Goal: Complete application form: Complete application form

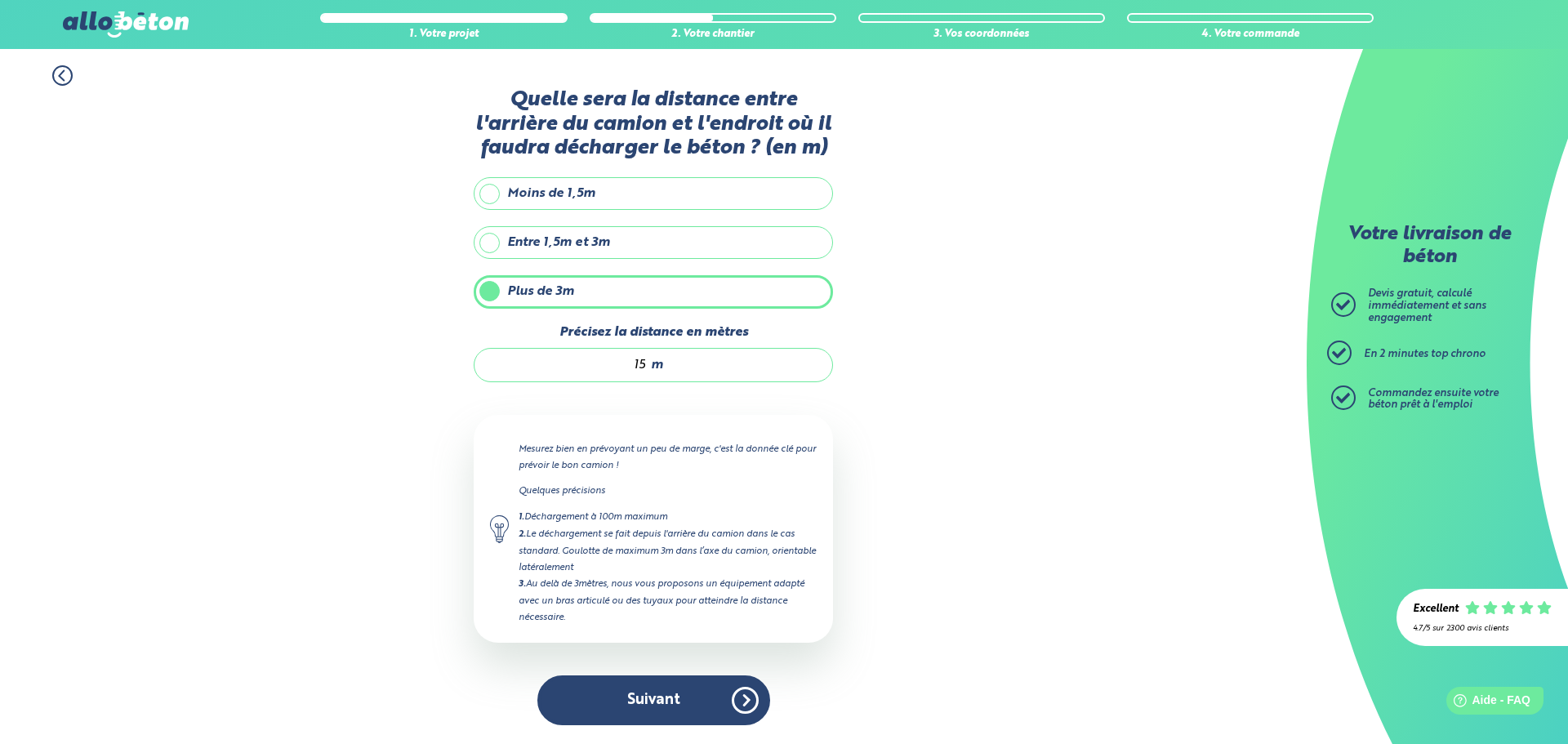
click at [687, 690] on button "Suivant" at bounding box center [654, 700] width 232 height 50
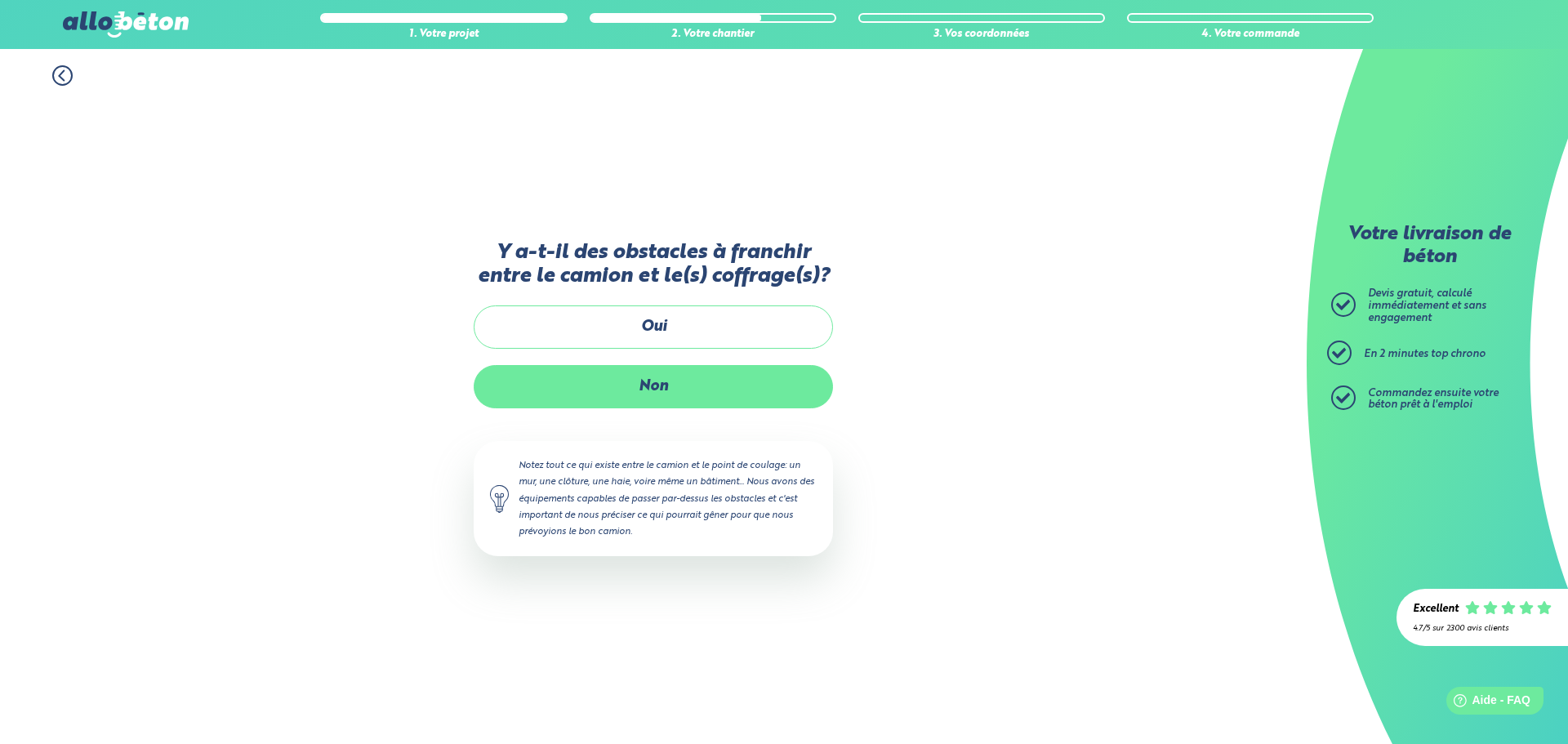
click at [766, 378] on label "Non" at bounding box center [653, 386] width 359 height 43
click at [0, 0] on input "Non" at bounding box center [0, 0] width 0 height 0
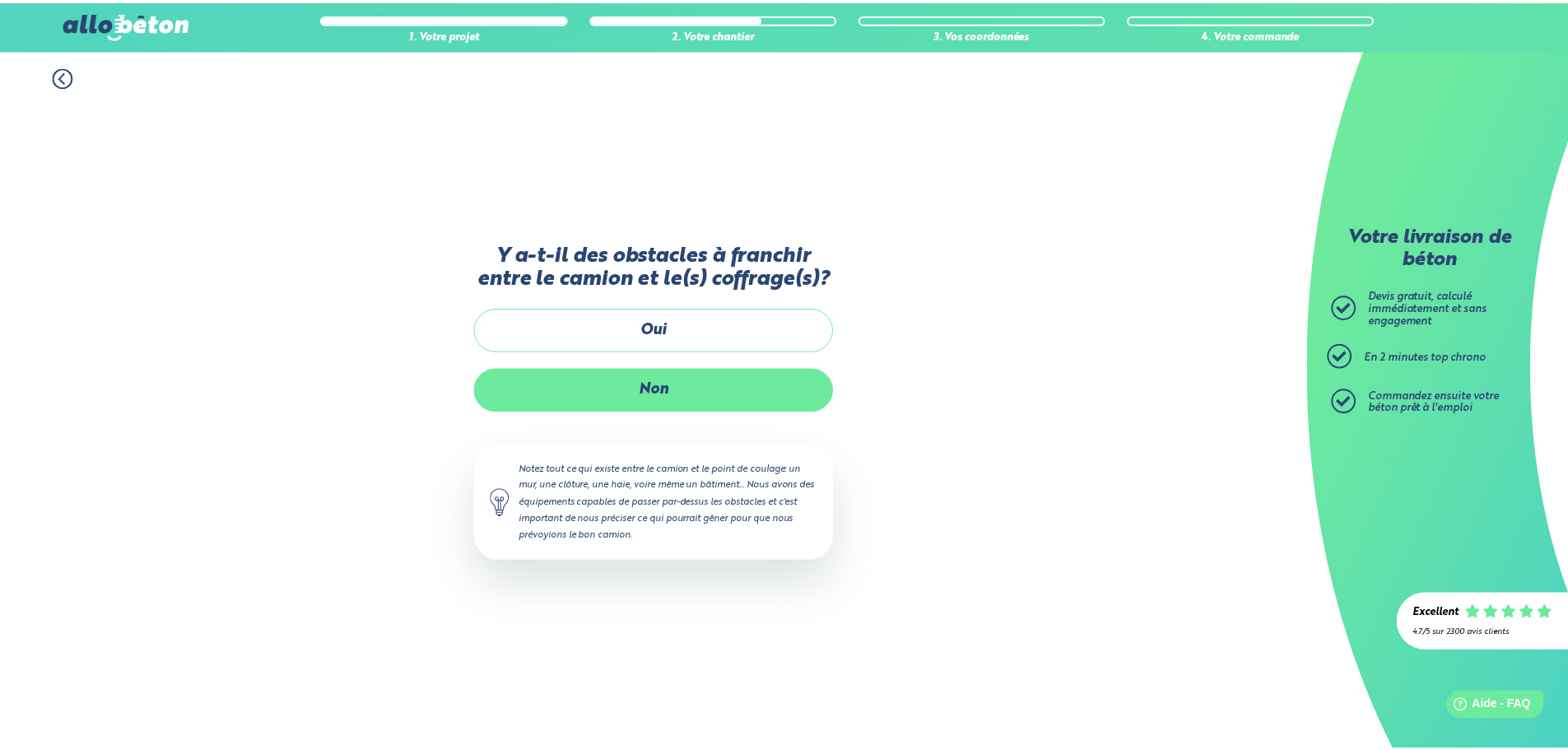
scroll to position [13, 0]
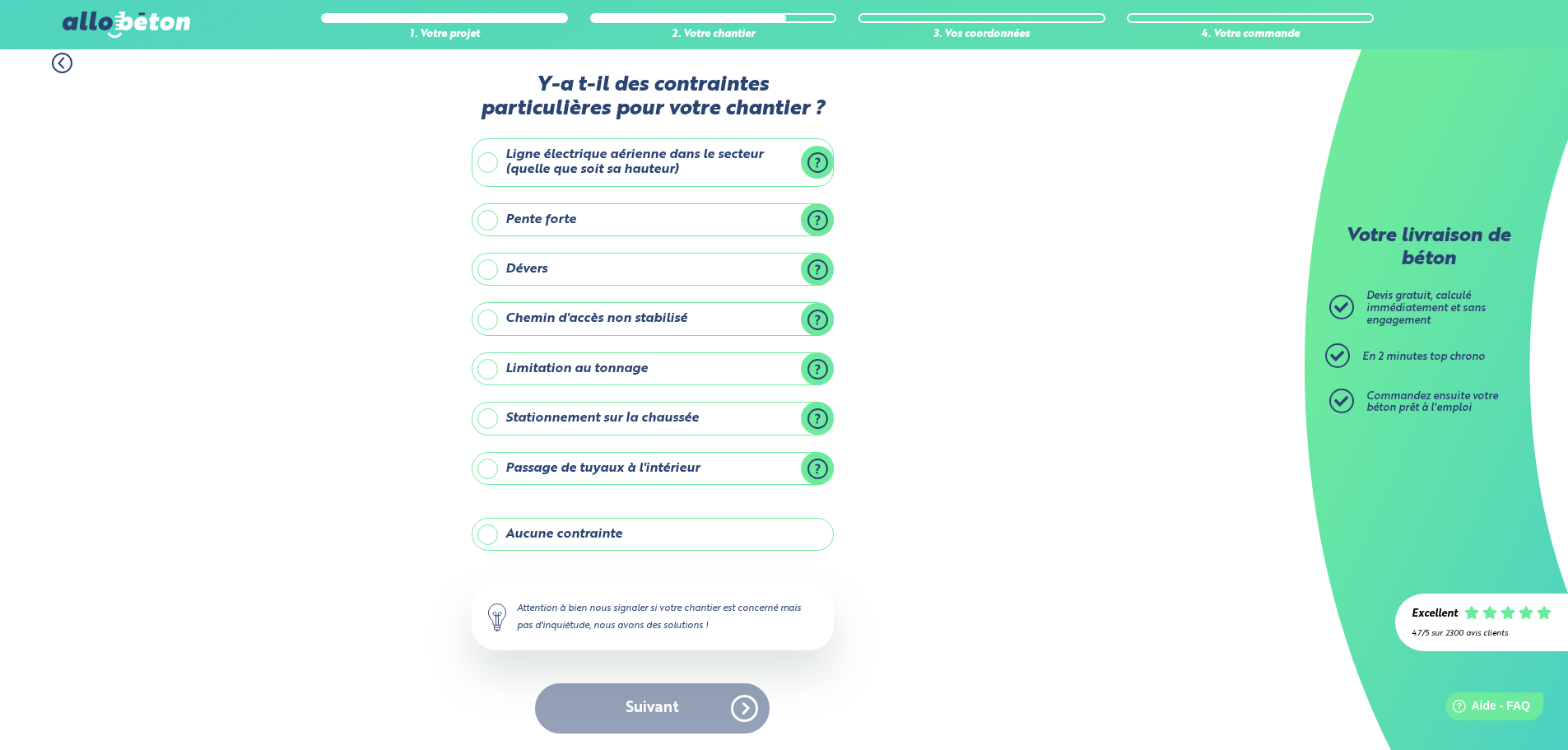
click at [735, 229] on label "Pente forte" at bounding box center [652, 219] width 362 height 33
click at [0, 0] on input "Pente forte" at bounding box center [0, 0] width 0 height 0
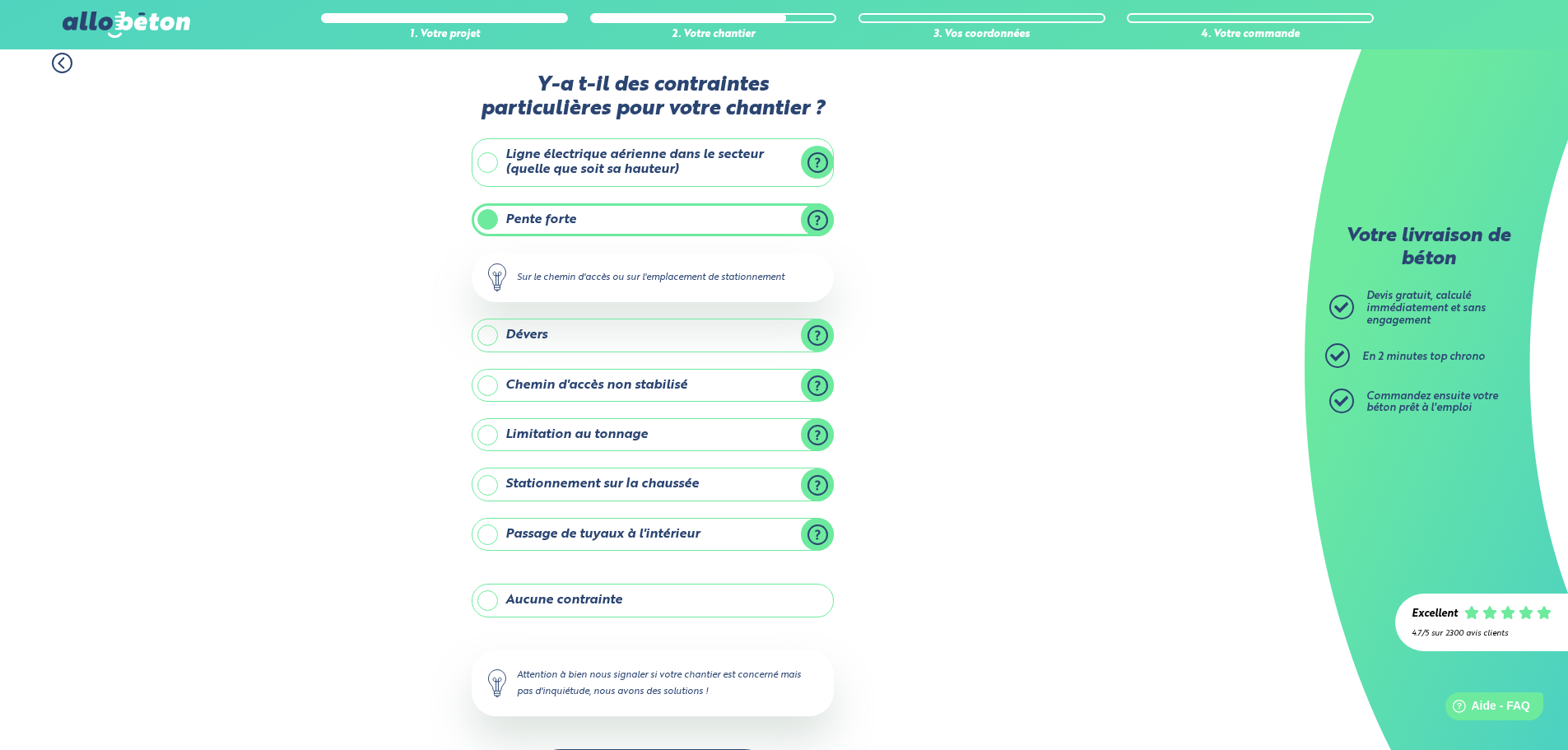
click at [740, 235] on label "Pente forte" at bounding box center [652, 219] width 362 height 33
click at [0, 0] on input "Pente forte" at bounding box center [0, 0] width 0 height 0
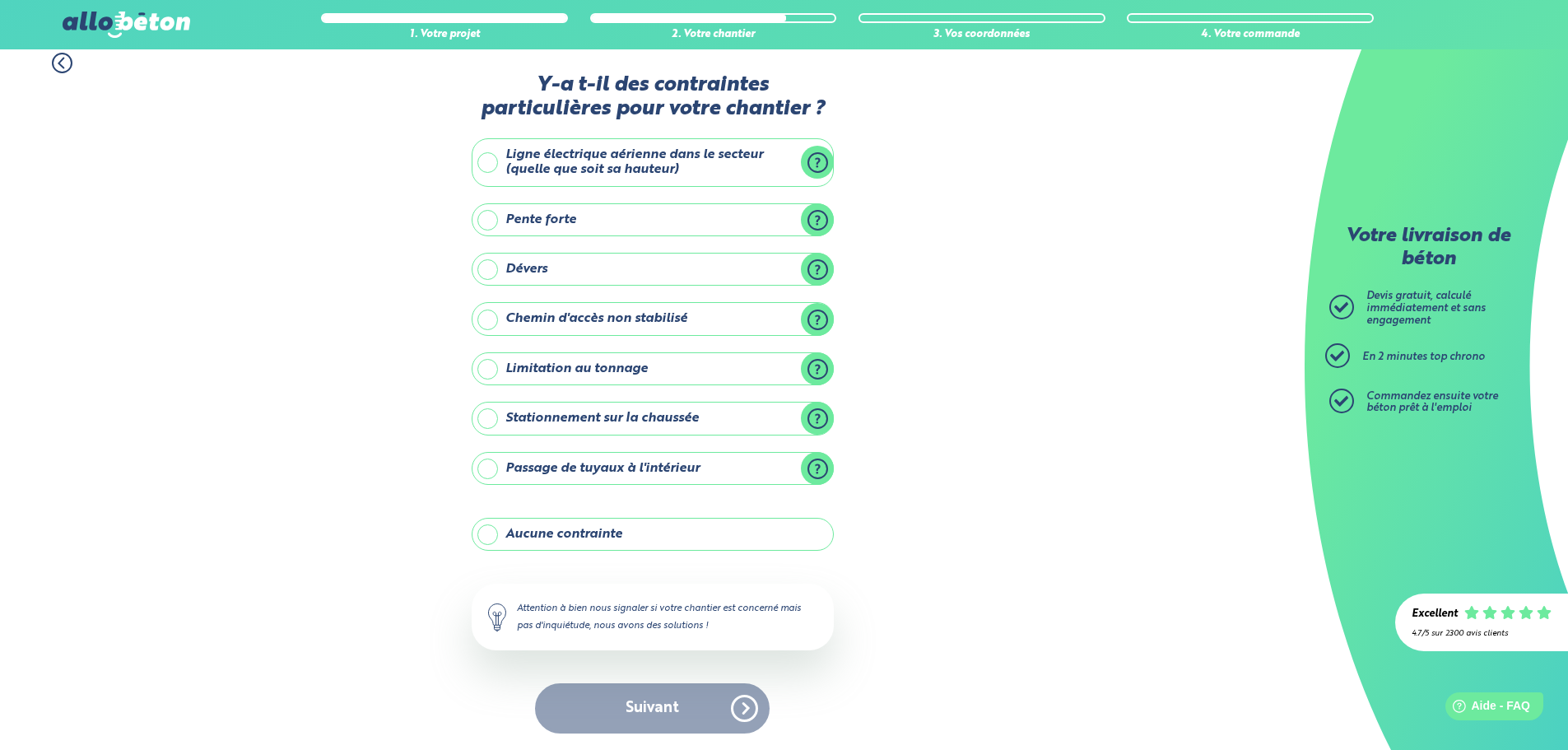
click at [739, 318] on label "Chemin d'accès non stabilisé" at bounding box center [652, 318] width 362 height 33
click at [0, 0] on input "Chemin d'accès non stabilisé" at bounding box center [0, 0] width 0 height 0
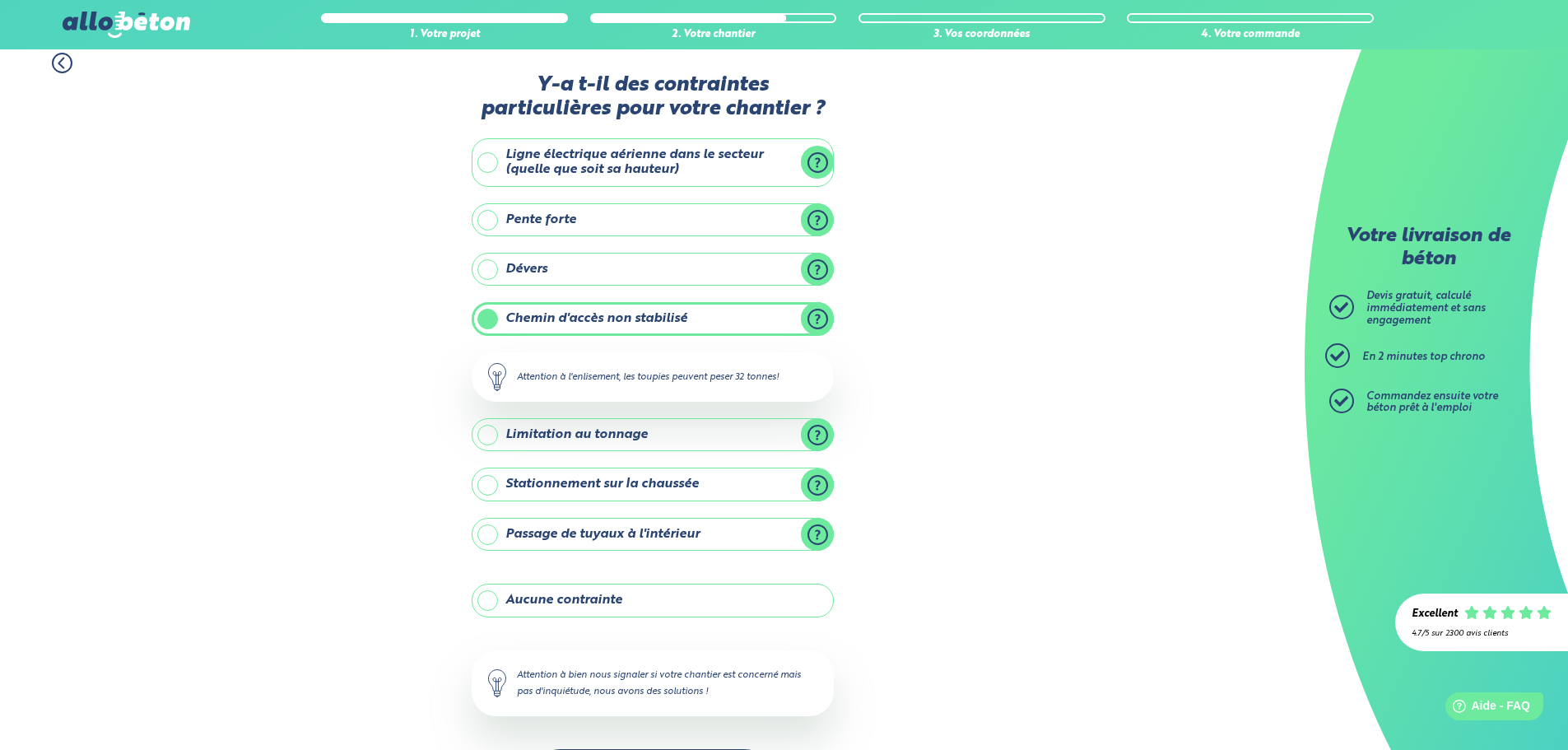
scroll to position [79, 0]
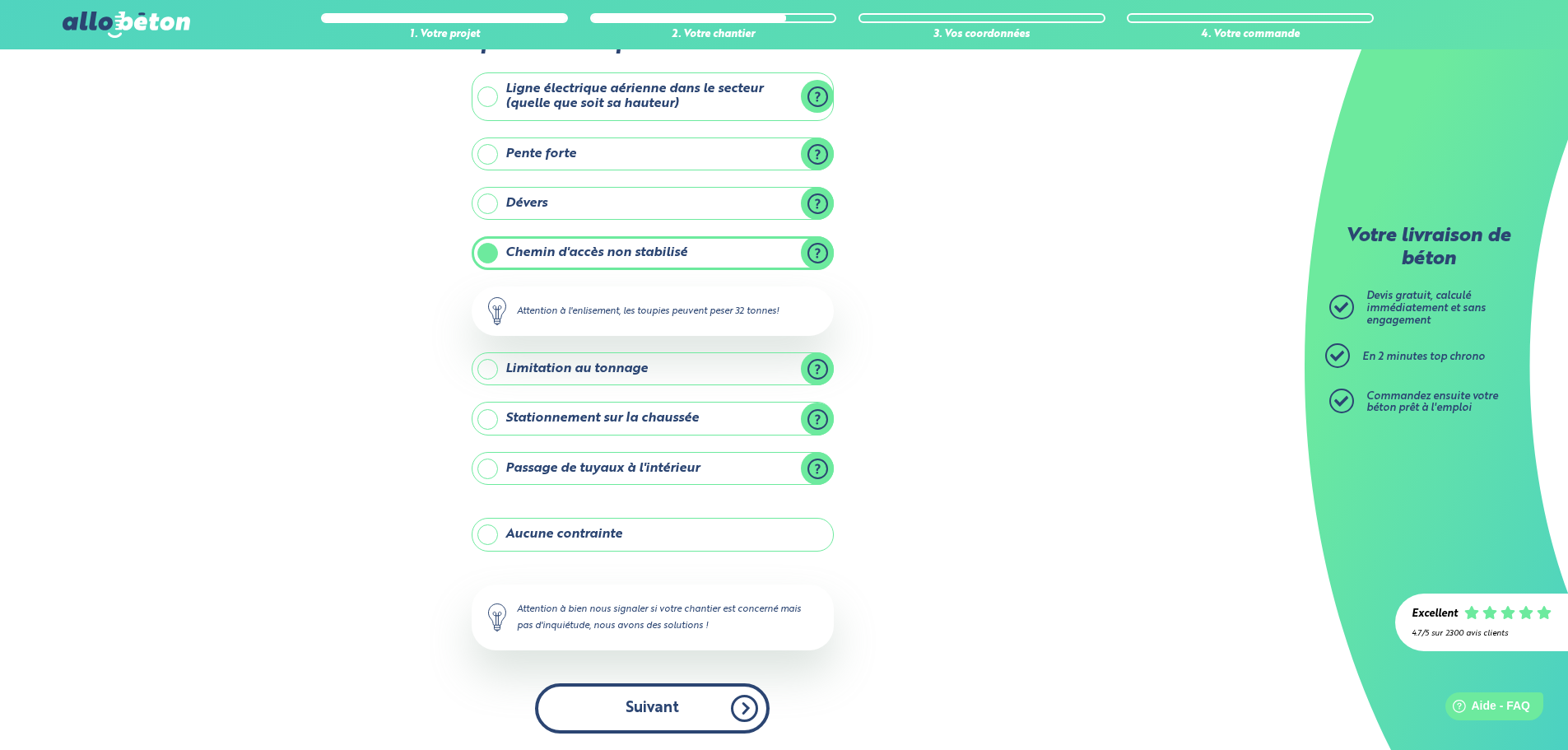
click at [712, 700] on button "Suivant" at bounding box center [652, 708] width 234 height 50
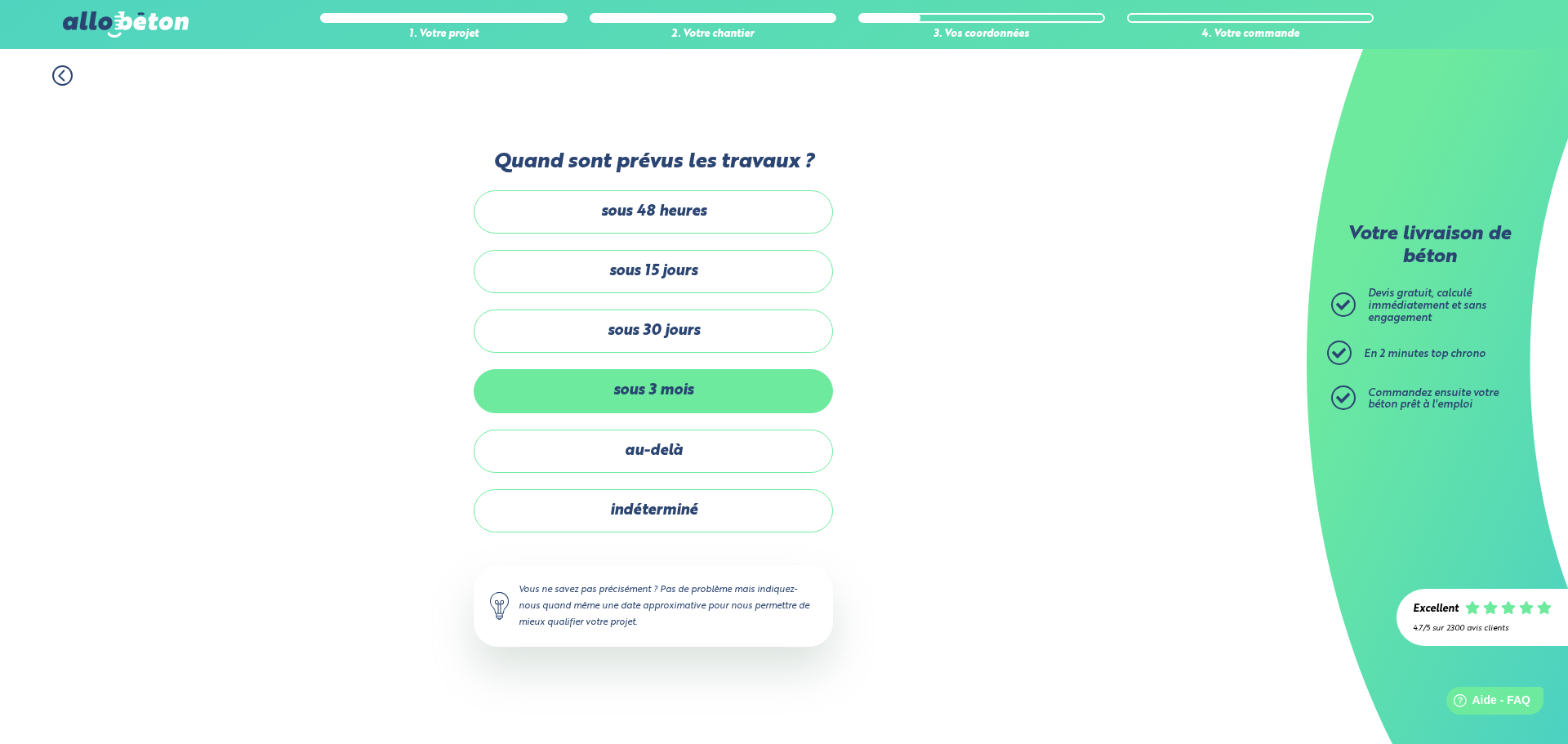
click at [722, 391] on label "sous 3 mois" at bounding box center [653, 390] width 359 height 43
click at [0, 0] on input "sous 3 mois" at bounding box center [0, 0] width 0 height 0
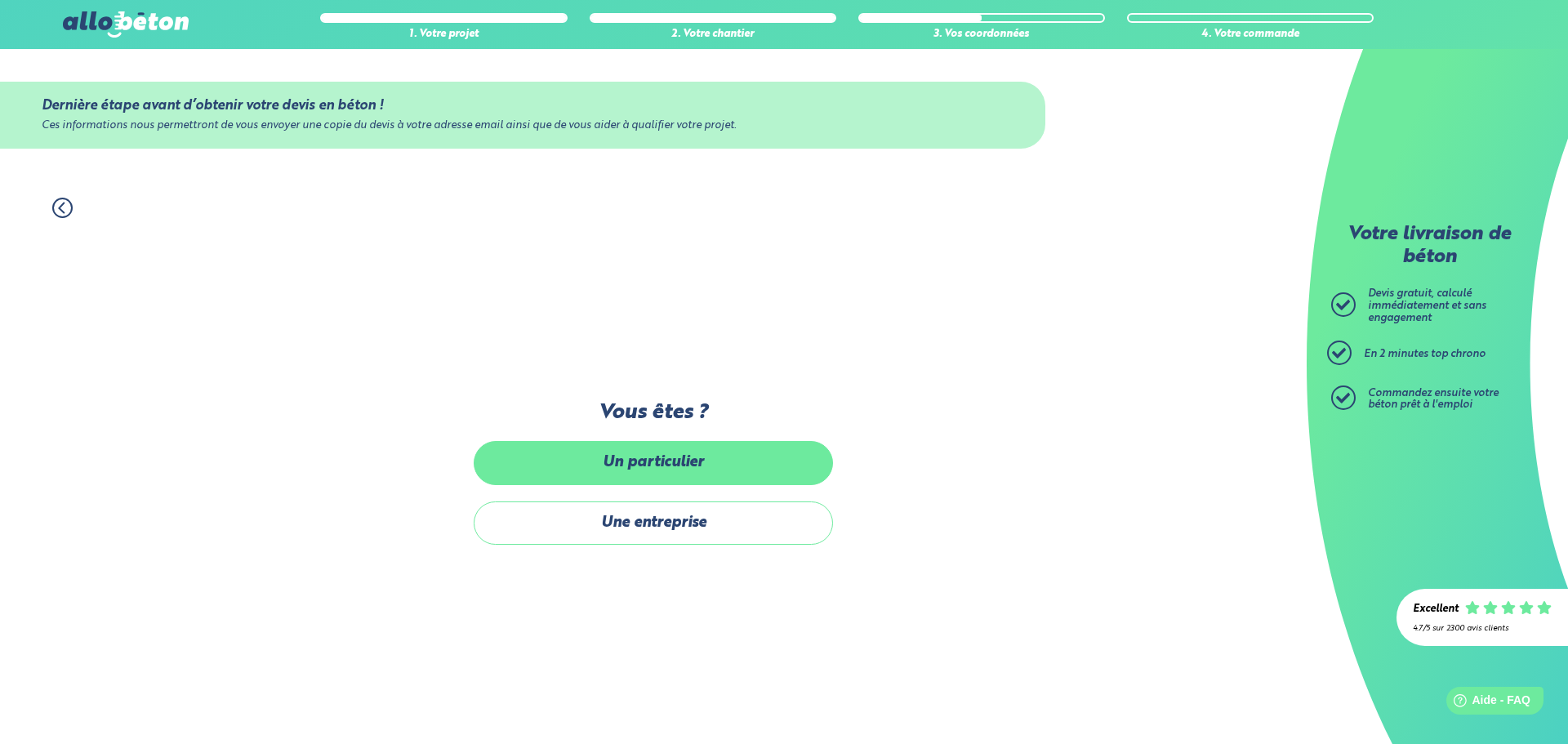
click at [723, 472] on label "Un particulier" at bounding box center [653, 462] width 359 height 43
click at [0, 0] on input "Un particulier" at bounding box center [0, 0] width 0 height 0
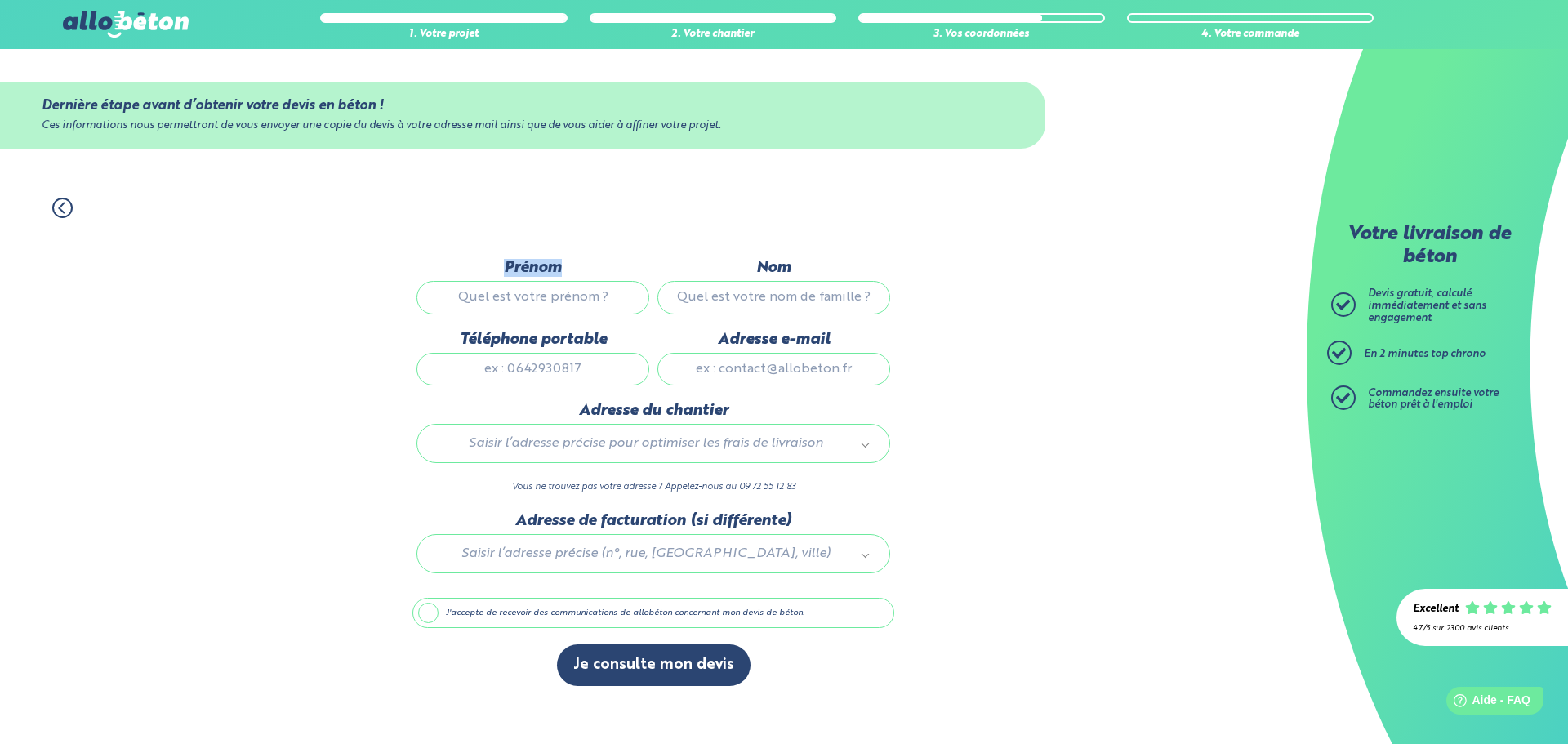
click at [572, 280] on div "Prénom" at bounding box center [533, 294] width 241 height 71
click at [572, 295] on input "Prénom" at bounding box center [533, 297] width 232 height 33
type input "AMBRE"
click at [790, 294] on input "Nom" at bounding box center [773, 297] width 232 height 33
type input "LEGUILLIER"
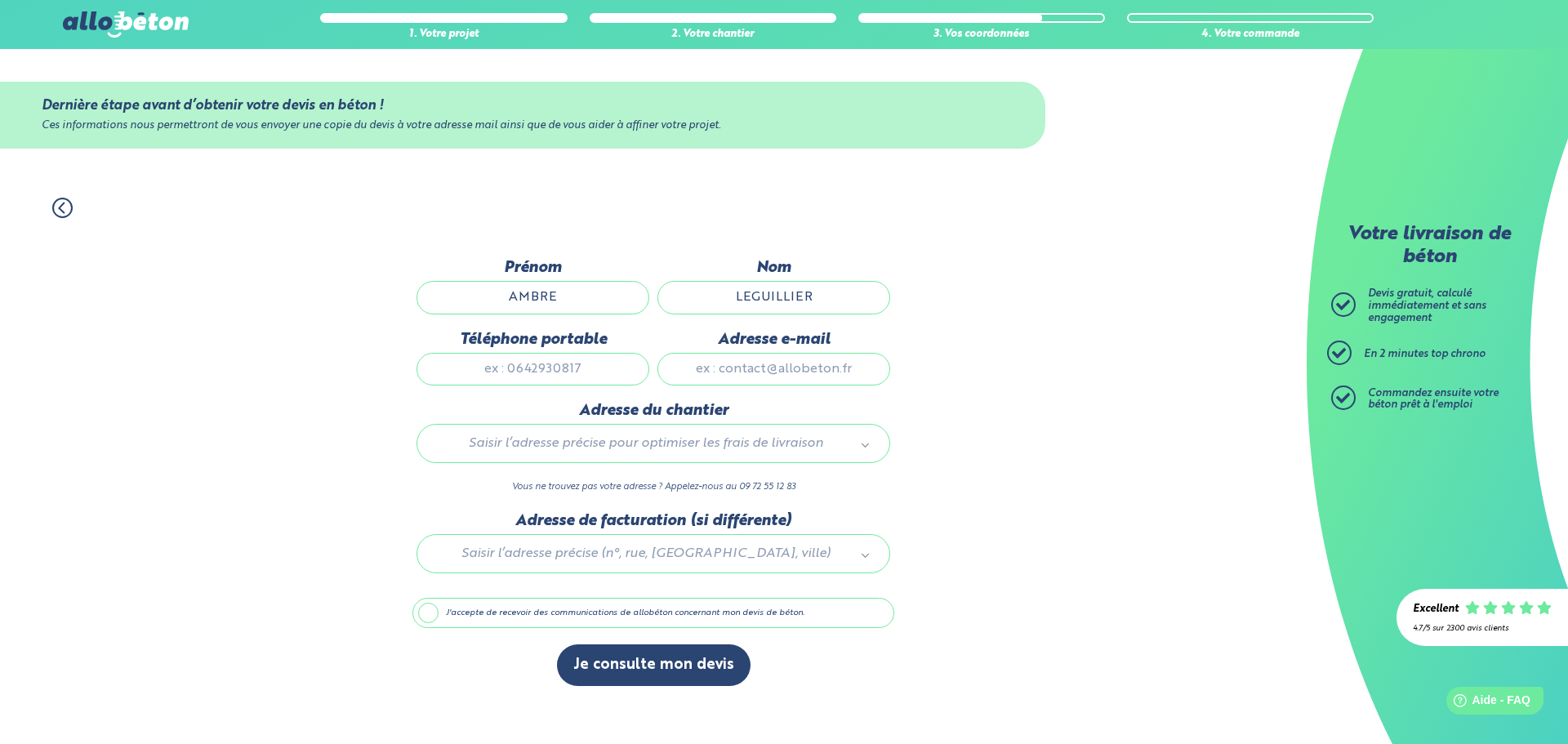
click at [587, 366] on input "Téléphone portable" at bounding box center [533, 369] width 232 height 33
type input "0660693413"
click at [729, 369] on input "Adresse e-mail" at bounding box center [773, 369] width 232 height 33
type input "[EMAIL_ADDRESS][DOMAIN_NAME]"
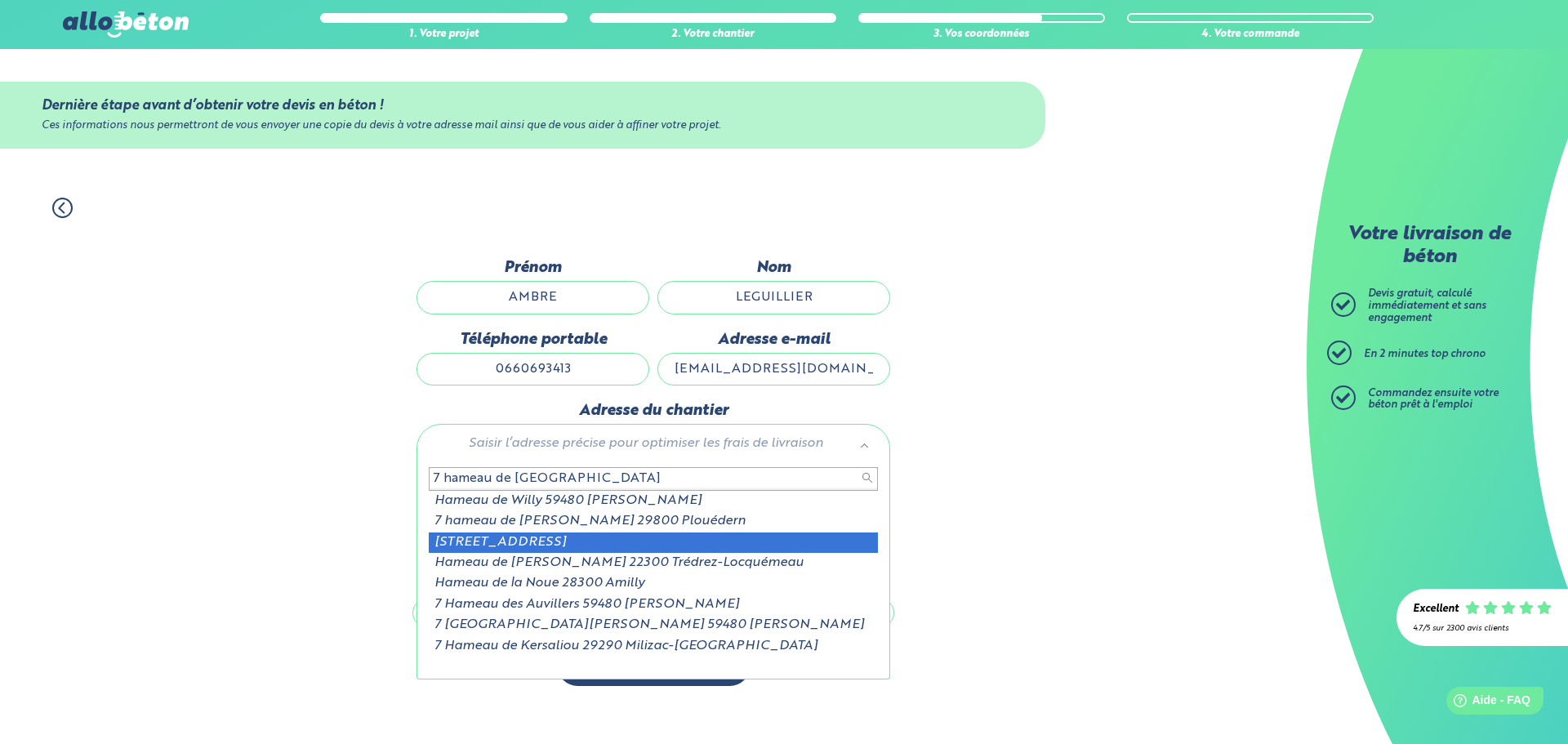
type input "7 hameau de [GEOGRAPHIC_DATA]"
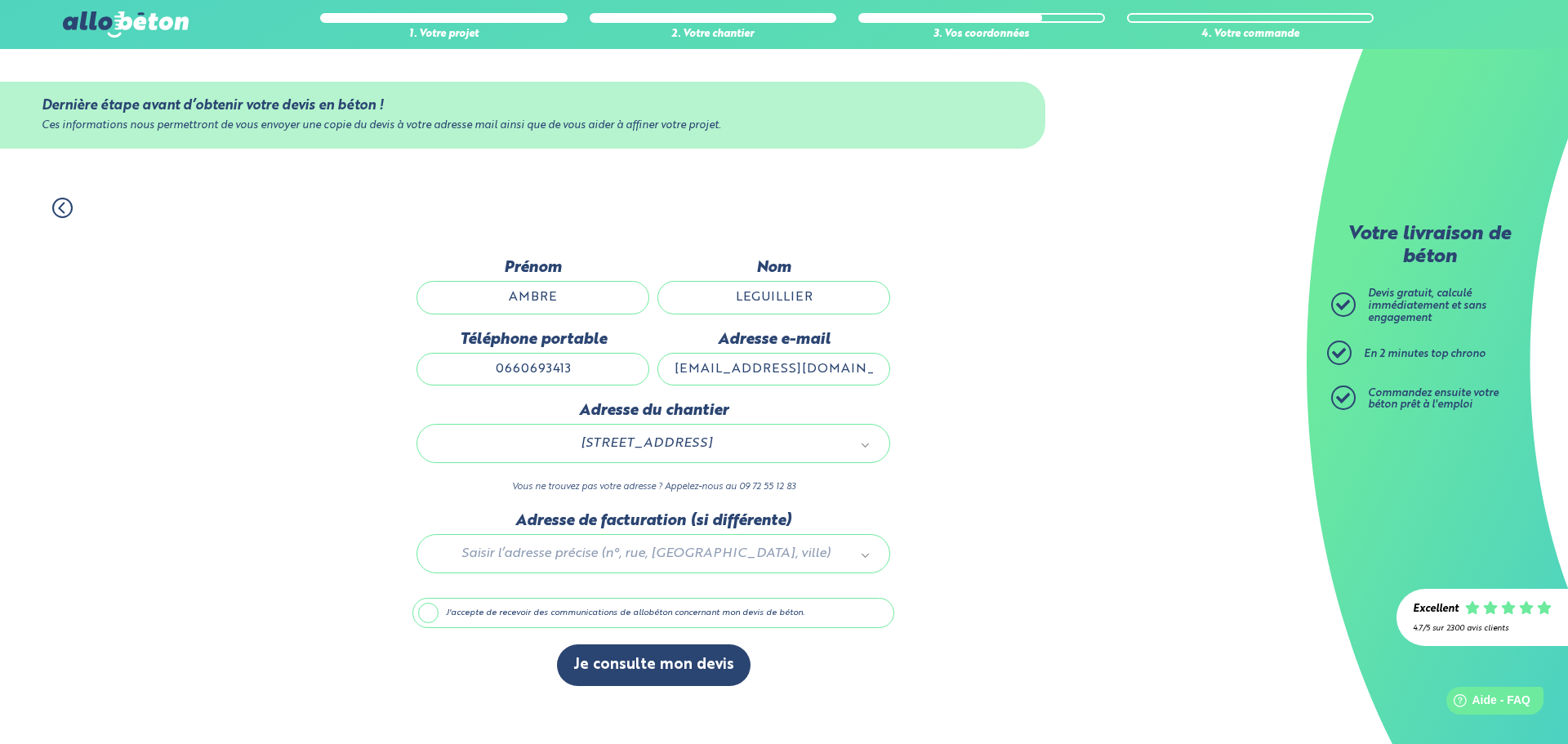
click at [743, 555] on div at bounding box center [653, 551] width 482 height 78
click at [427, 608] on label "J'accepte de recevoir des communications de allobéton concernant mon devis de b…" at bounding box center [653, 613] width 482 height 31
click at [0, 0] on input "J'accepte de recevoir des communications de allobéton concernant mon devis de b…" at bounding box center [0, 0] width 0 height 0
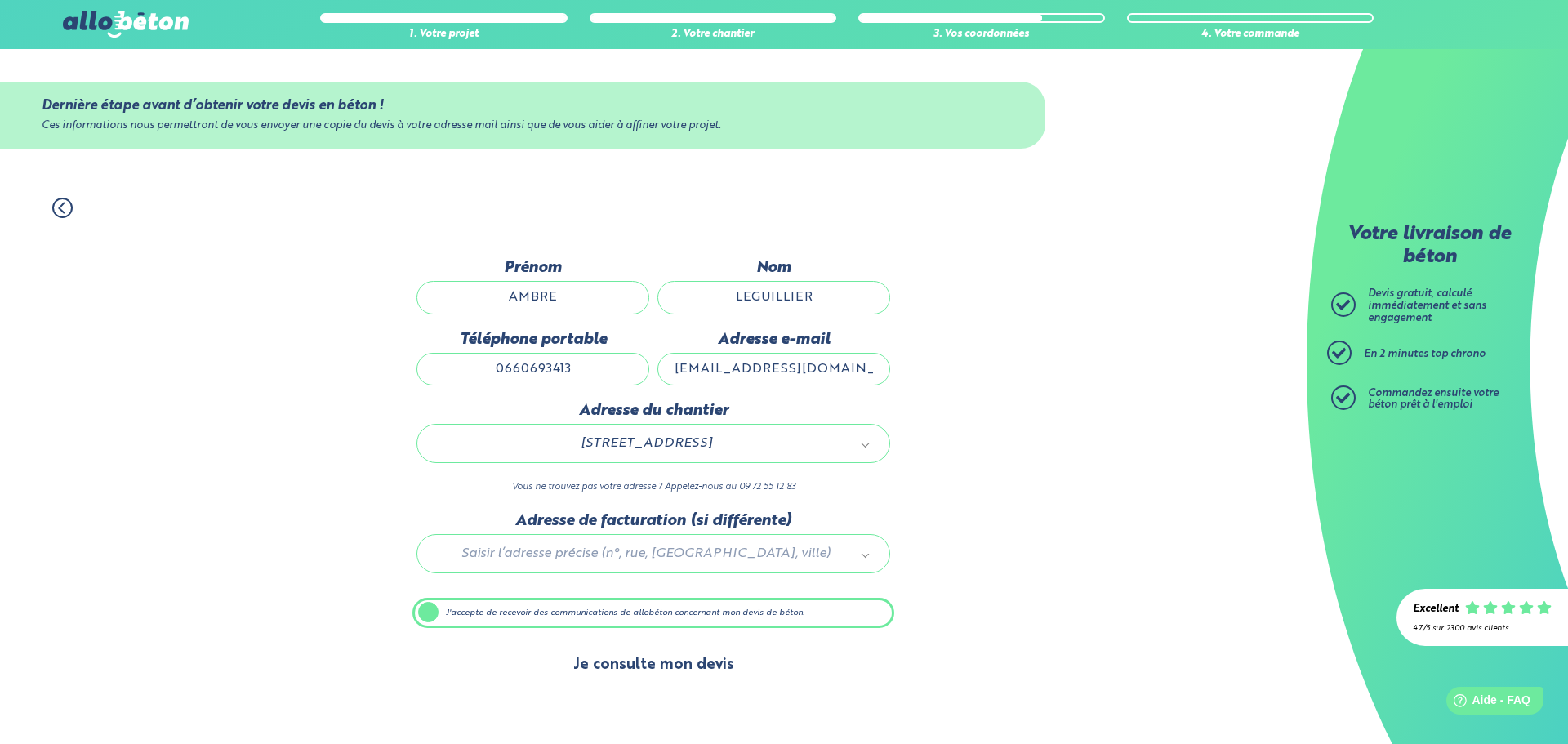
click at [623, 666] on button "Je consulte mon devis" at bounding box center [653, 665] width 193 height 42
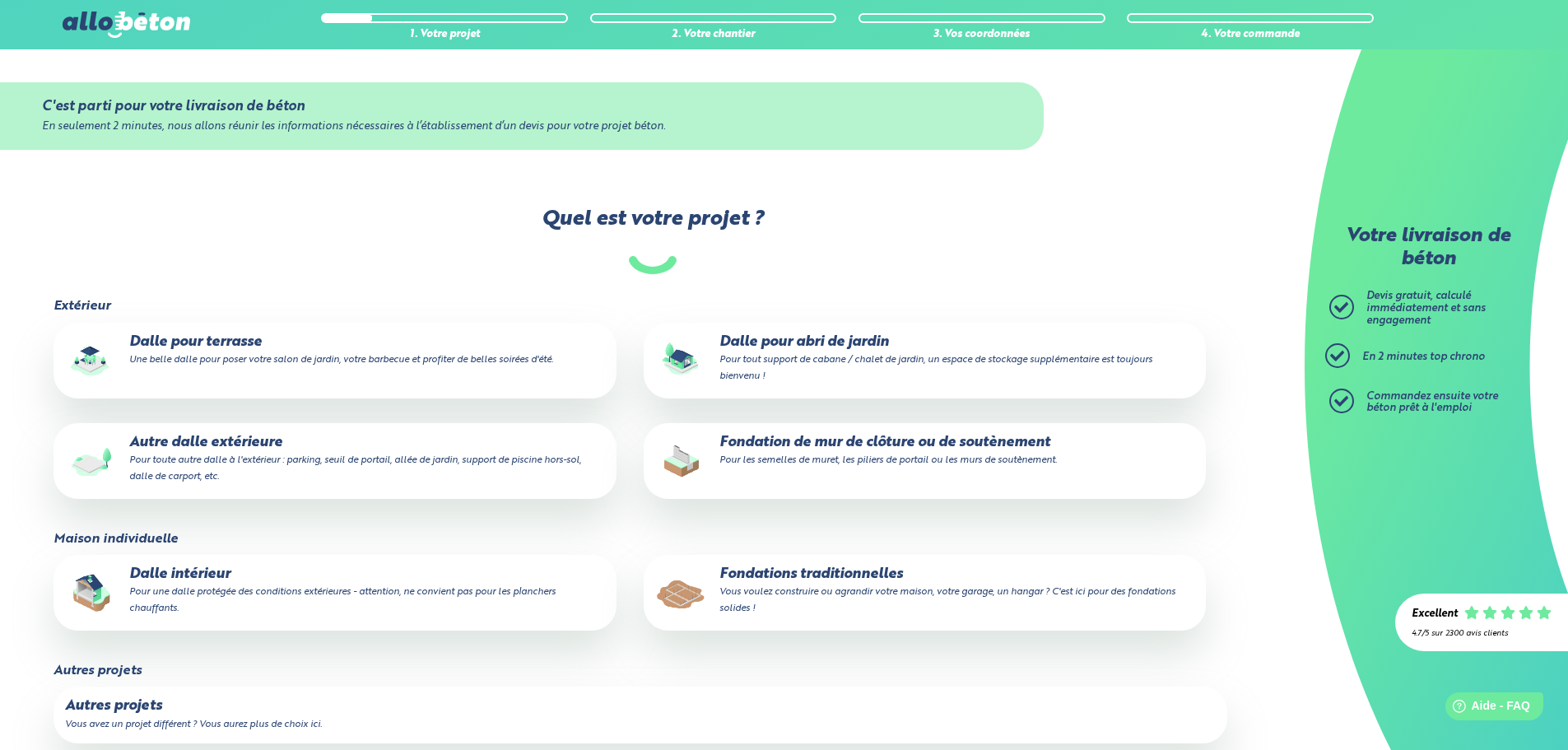
click at [431, 355] on small "Une belle dalle pour poser votre salon de jardin, votre barbecue et profiter de…" at bounding box center [341, 360] width 424 height 10
click at [0, 0] on input "Dalle pour terrasse Une belle dalle pour poser votre salon de jardin, votre bar…" at bounding box center [0, 0] width 0 height 0
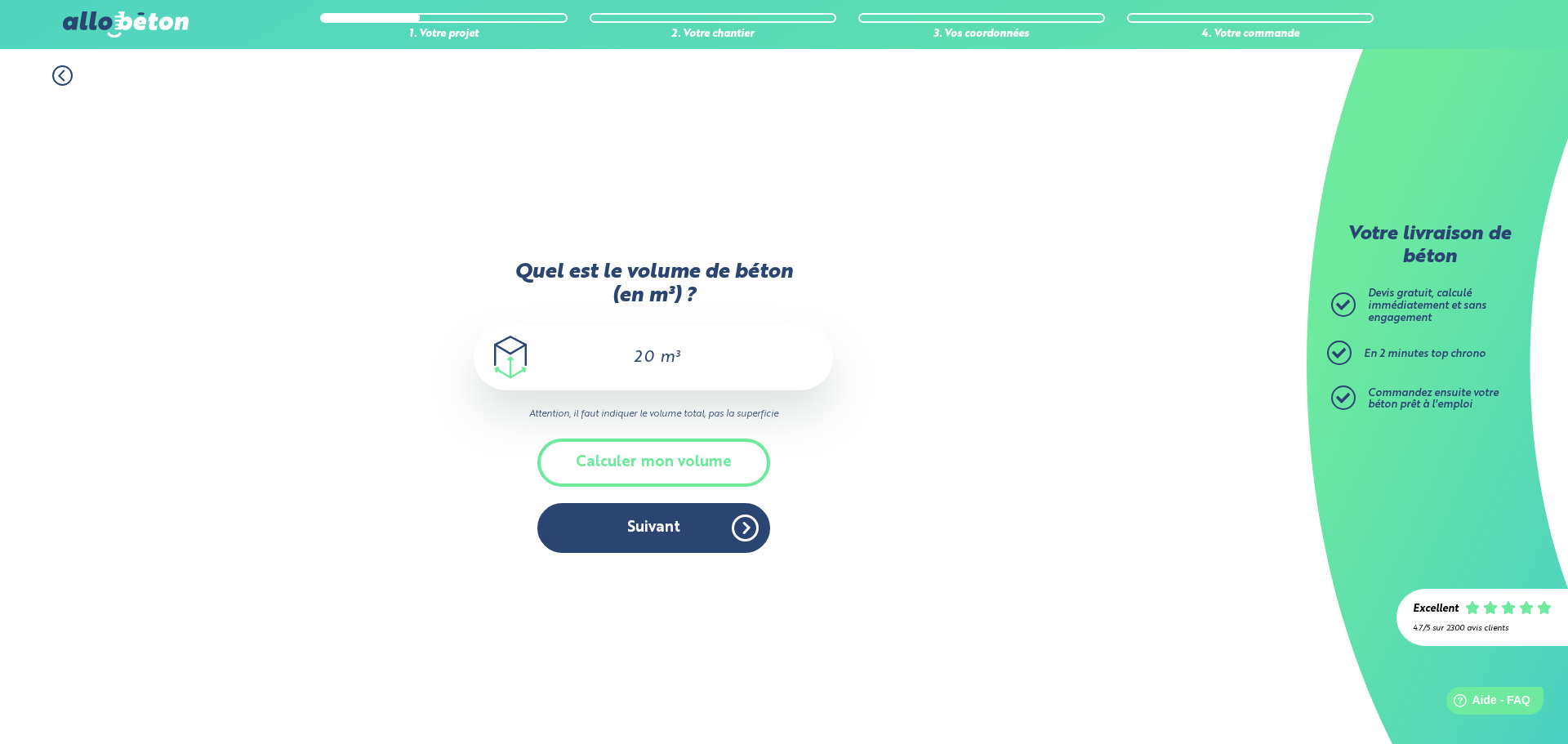
click at [652, 363] on input "20" at bounding box center [642, 358] width 28 height 20
click at [691, 527] on button "Suivant" at bounding box center [654, 528] width 232 height 50
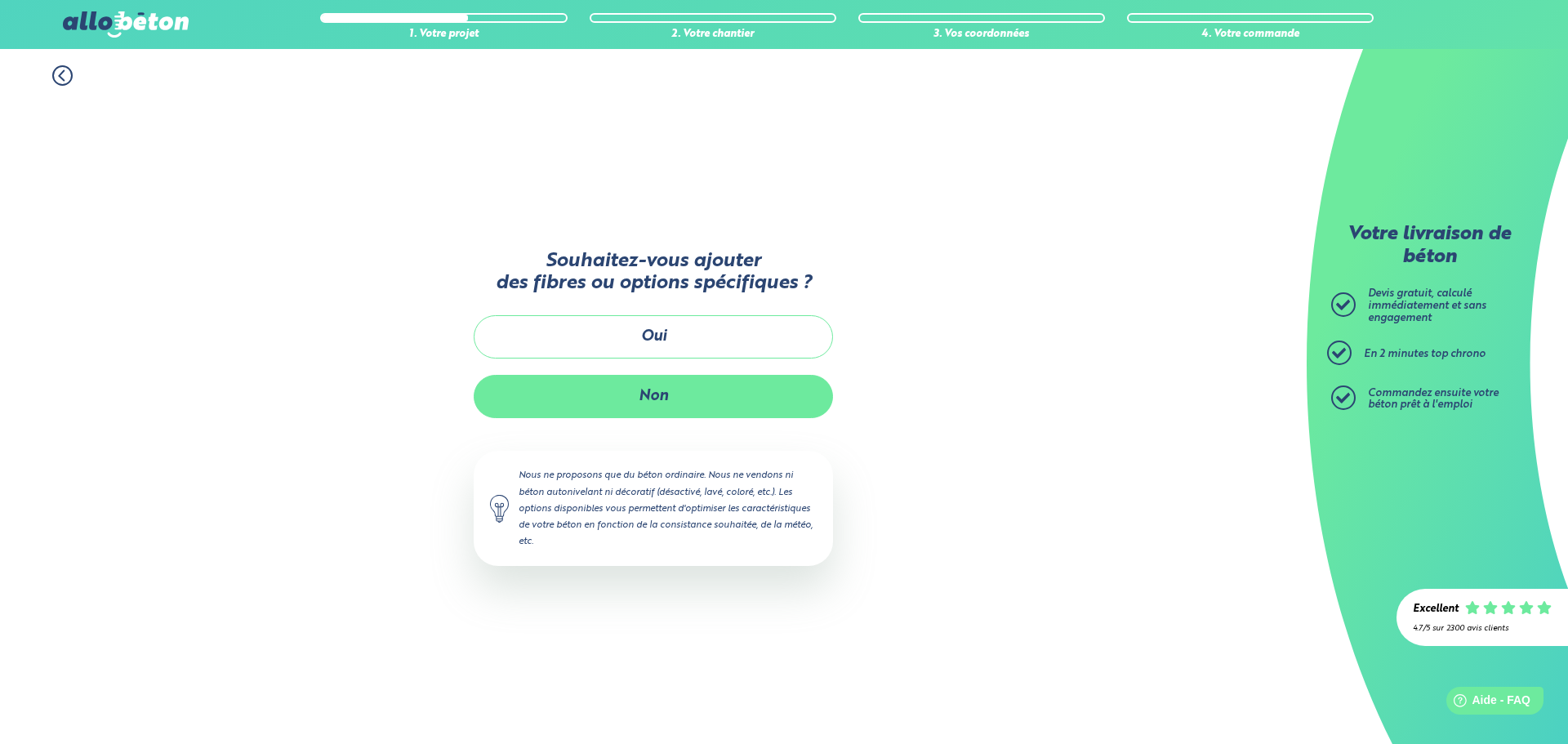
click at [667, 401] on button "Non" at bounding box center [653, 396] width 359 height 43
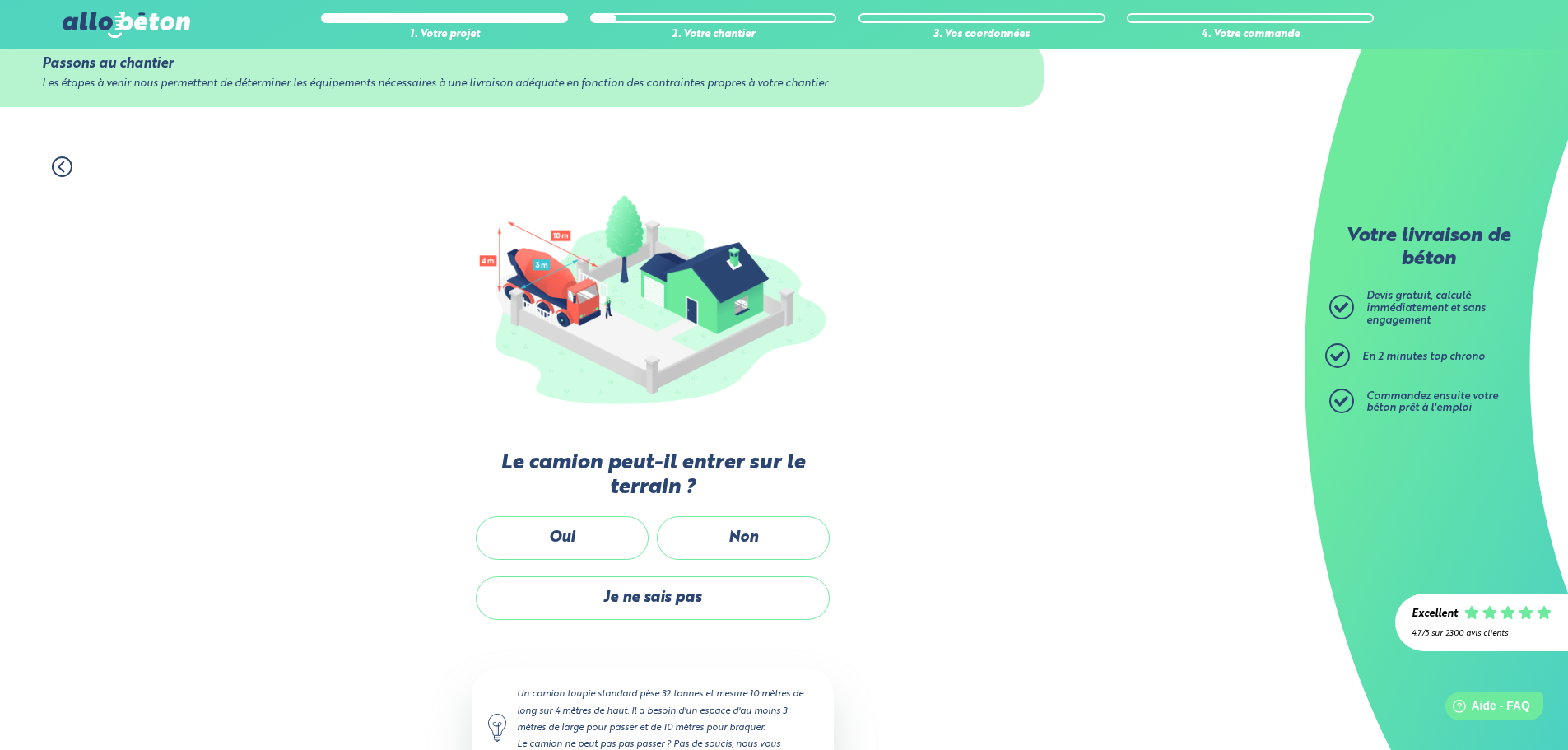
scroll to position [110, 0]
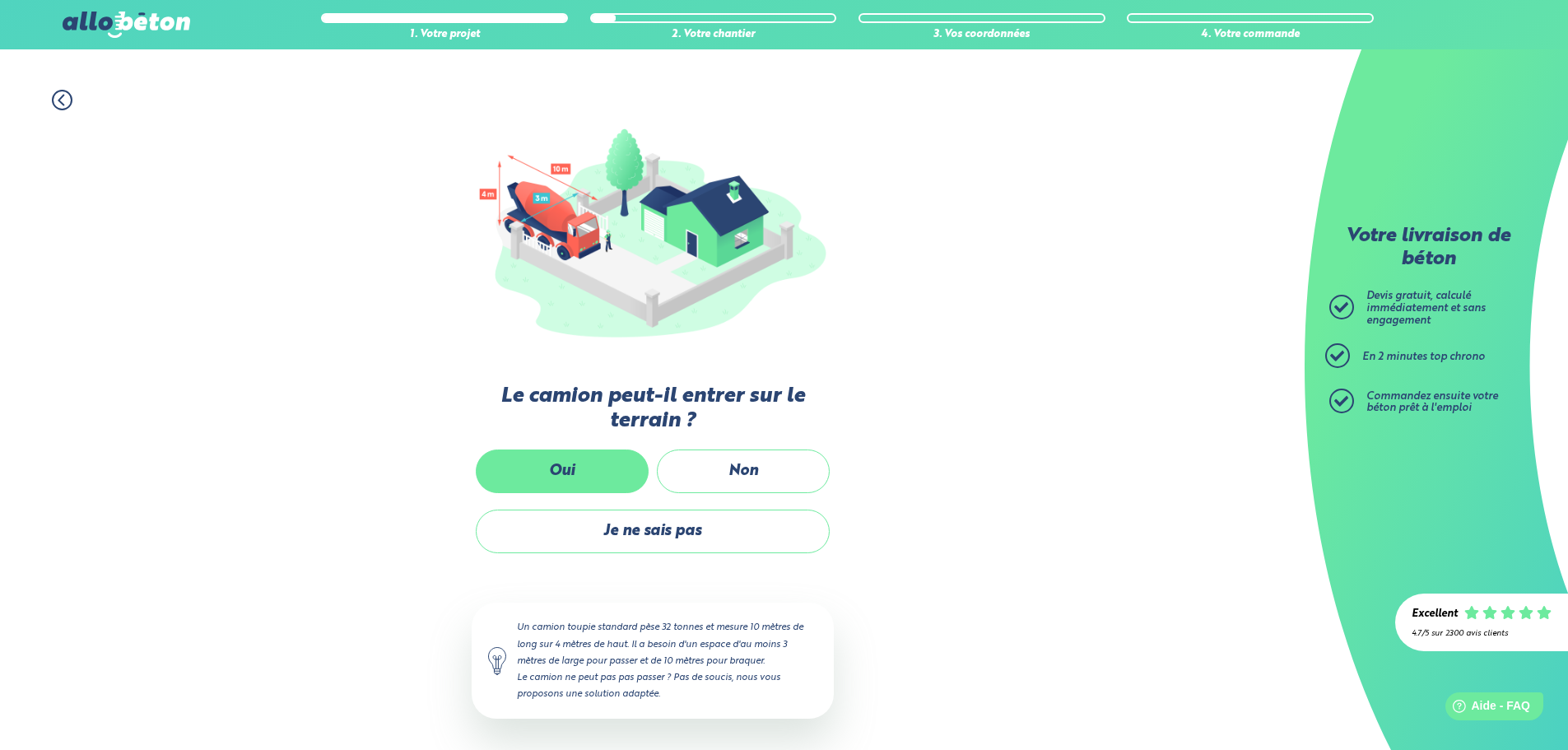
click at [606, 474] on label "Oui" at bounding box center [563, 471] width 173 height 44
click at [0, 0] on input "Oui" at bounding box center [0, 0] width 0 height 0
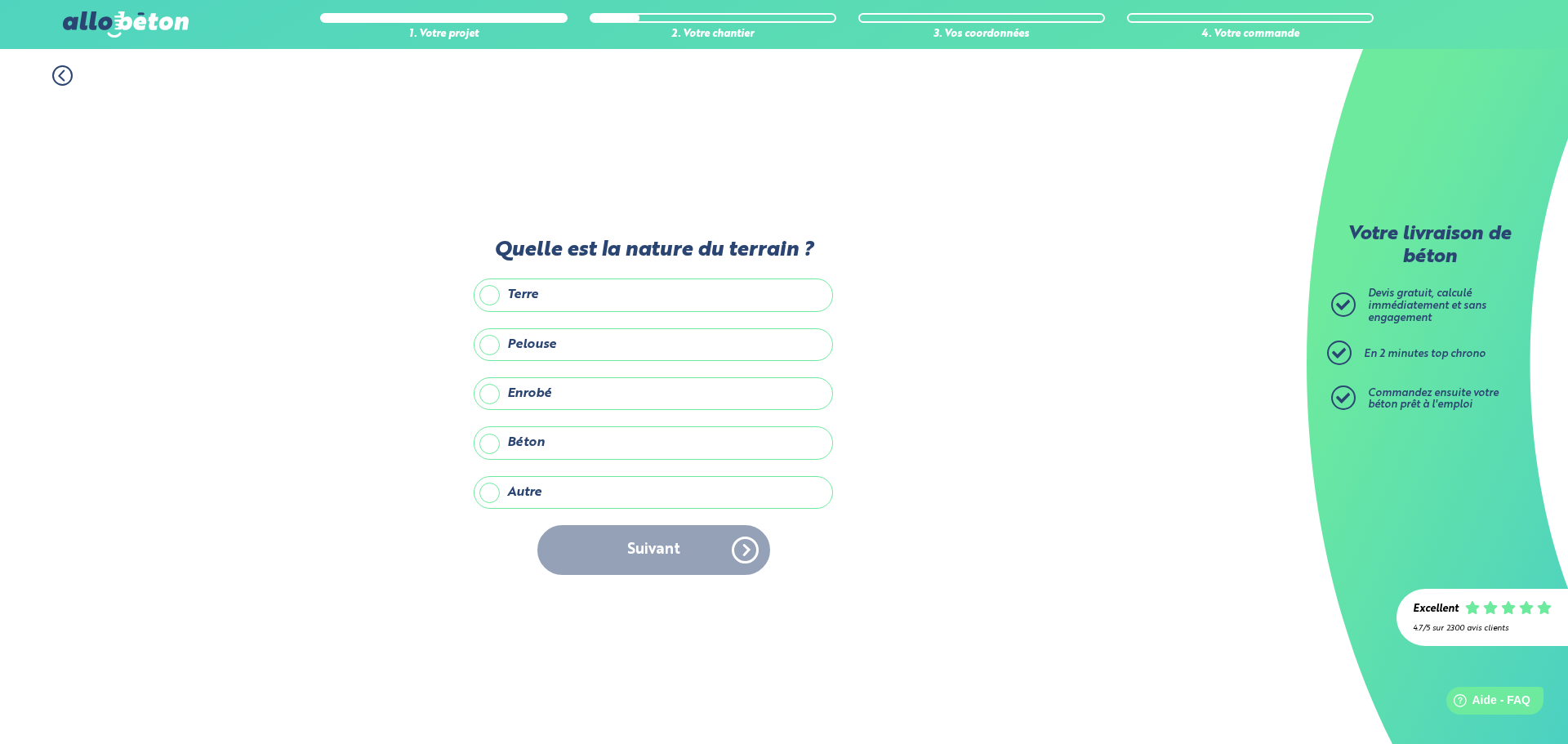
click at [622, 351] on label "Pelouse" at bounding box center [653, 345] width 359 height 33
click at [0, 0] on input "Pelouse" at bounding box center [0, 0] width 0 height 0
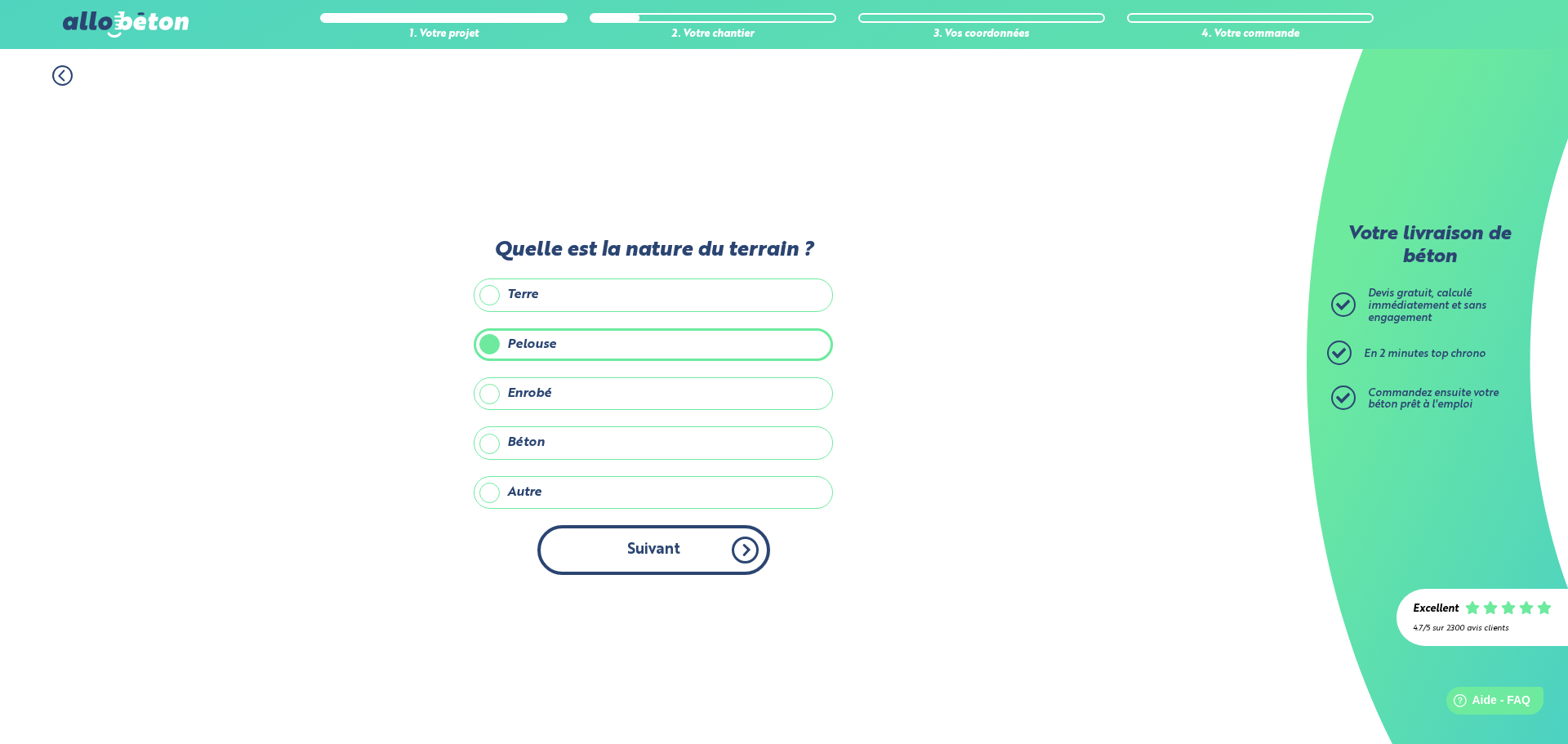
click at [632, 533] on button "Suivant" at bounding box center [654, 550] width 232 height 50
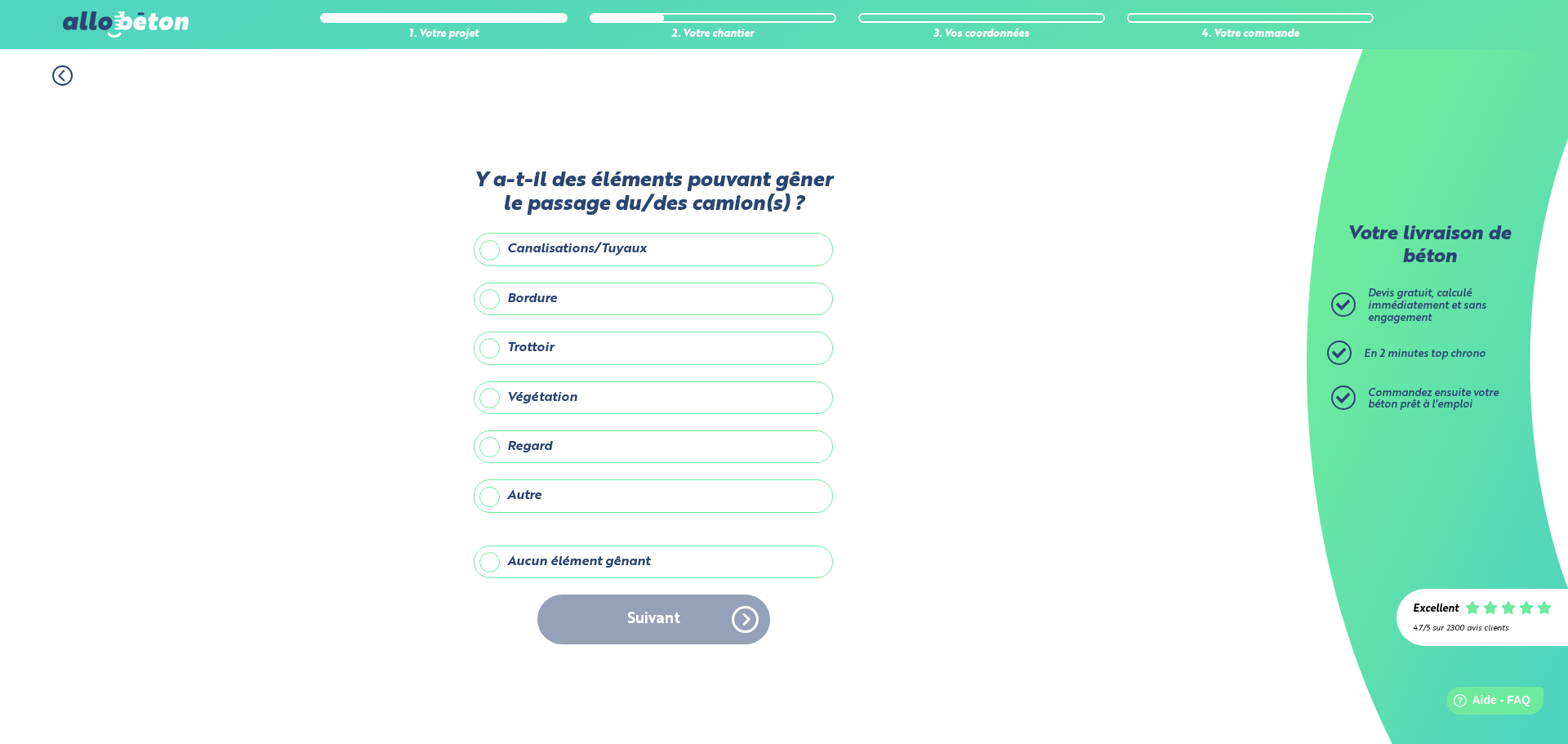
click at [583, 565] on label "Aucun élément gênant" at bounding box center [653, 562] width 359 height 33
click at [0, 0] on input "Aucun élément gênant" at bounding box center [0, 0] width 0 height 0
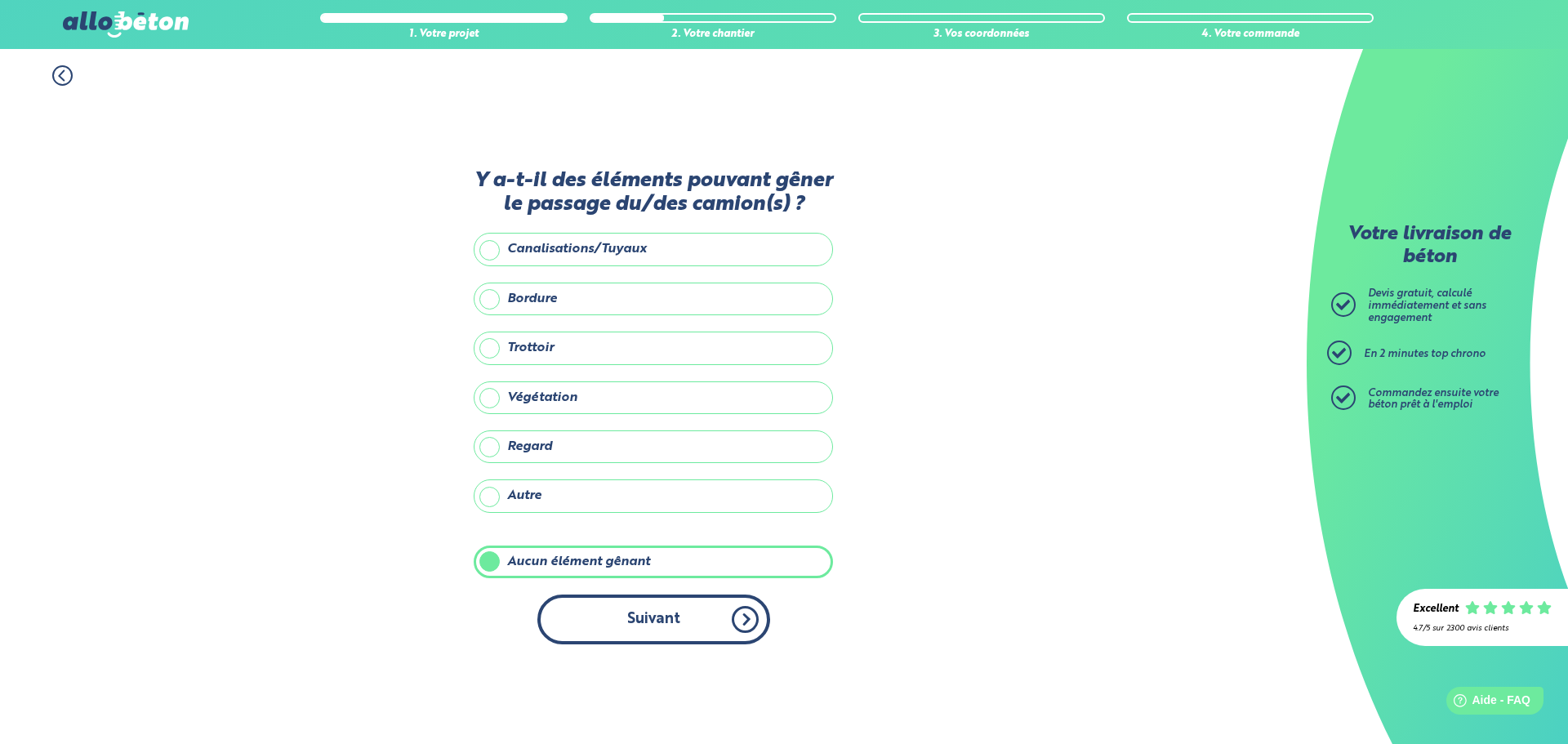
click at [625, 617] on button "Suivant" at bounding box center [654, 619] width 232 height 50
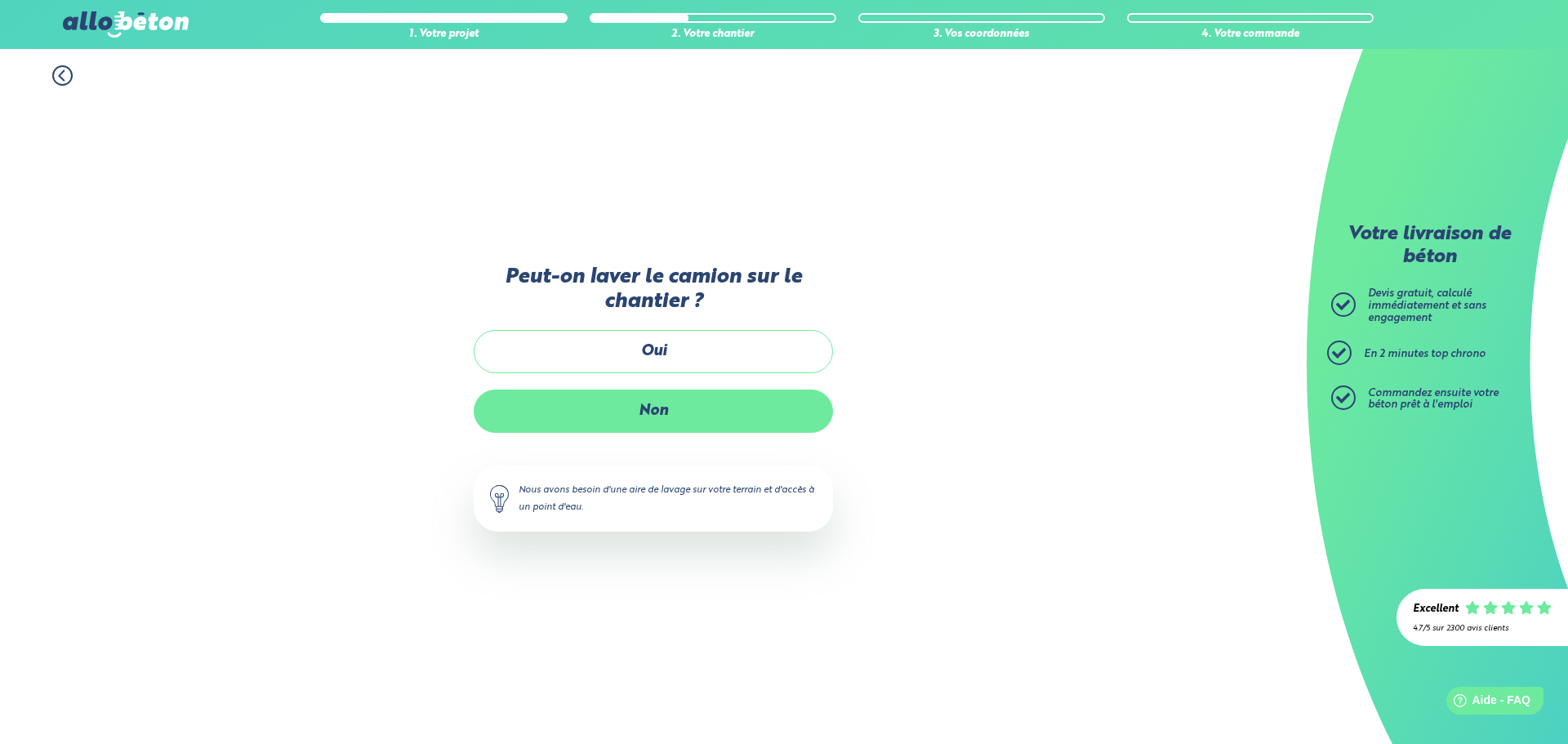
click at [724, 406] on label "Non" at bounding box center [653, 411] width 359 height 43
click at [0, 0] on input "Non" at bounding box center [0, 0] width 0 height 0
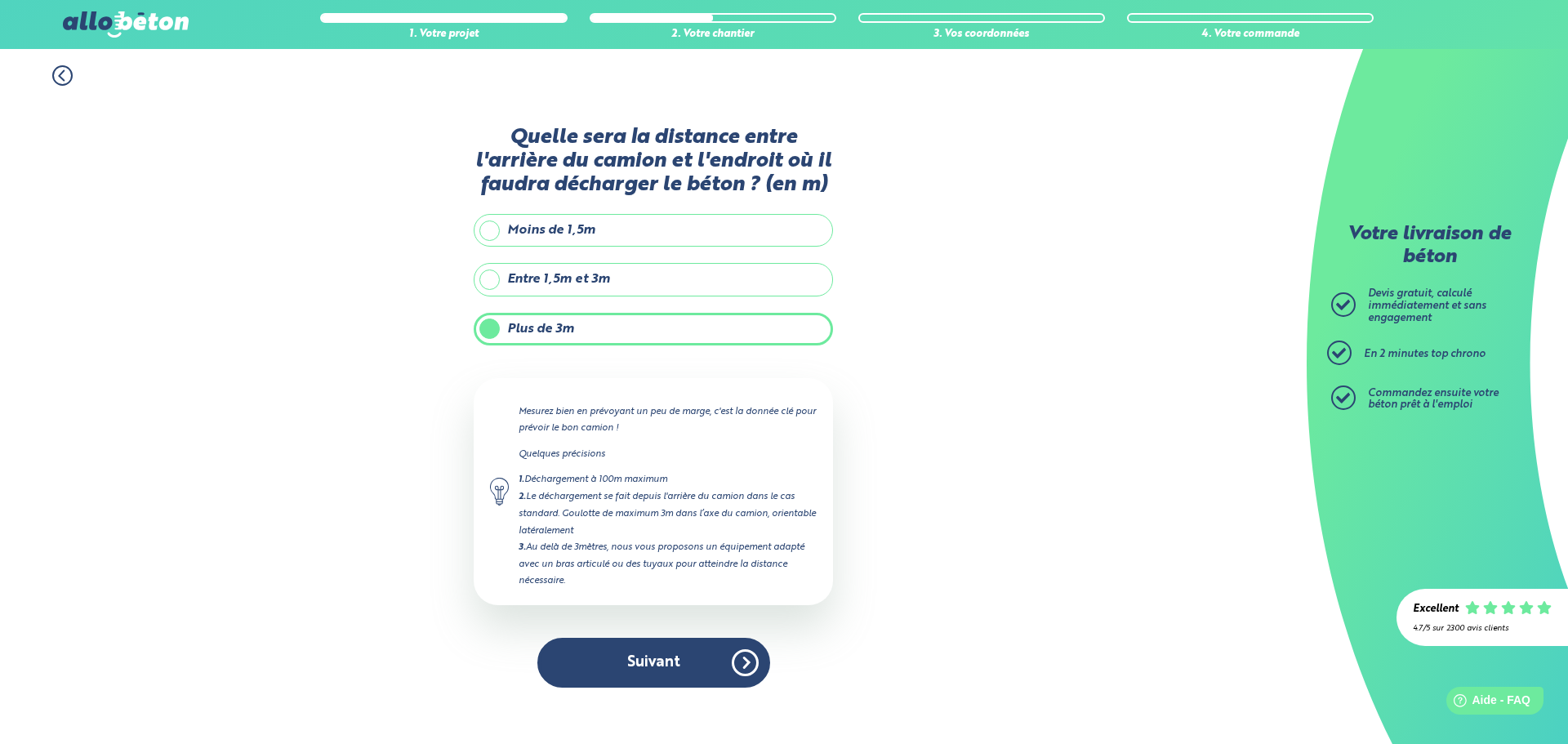
click at [618, 636] on div "Quelle sera la distance entre l'arrière du camion et l'endroit où il faudra déc…" at bounding box center [653, 415] width 359 height 579
click at [619, 648] on button "Suivant" at bounding box center [654, 662] width 232 height 50
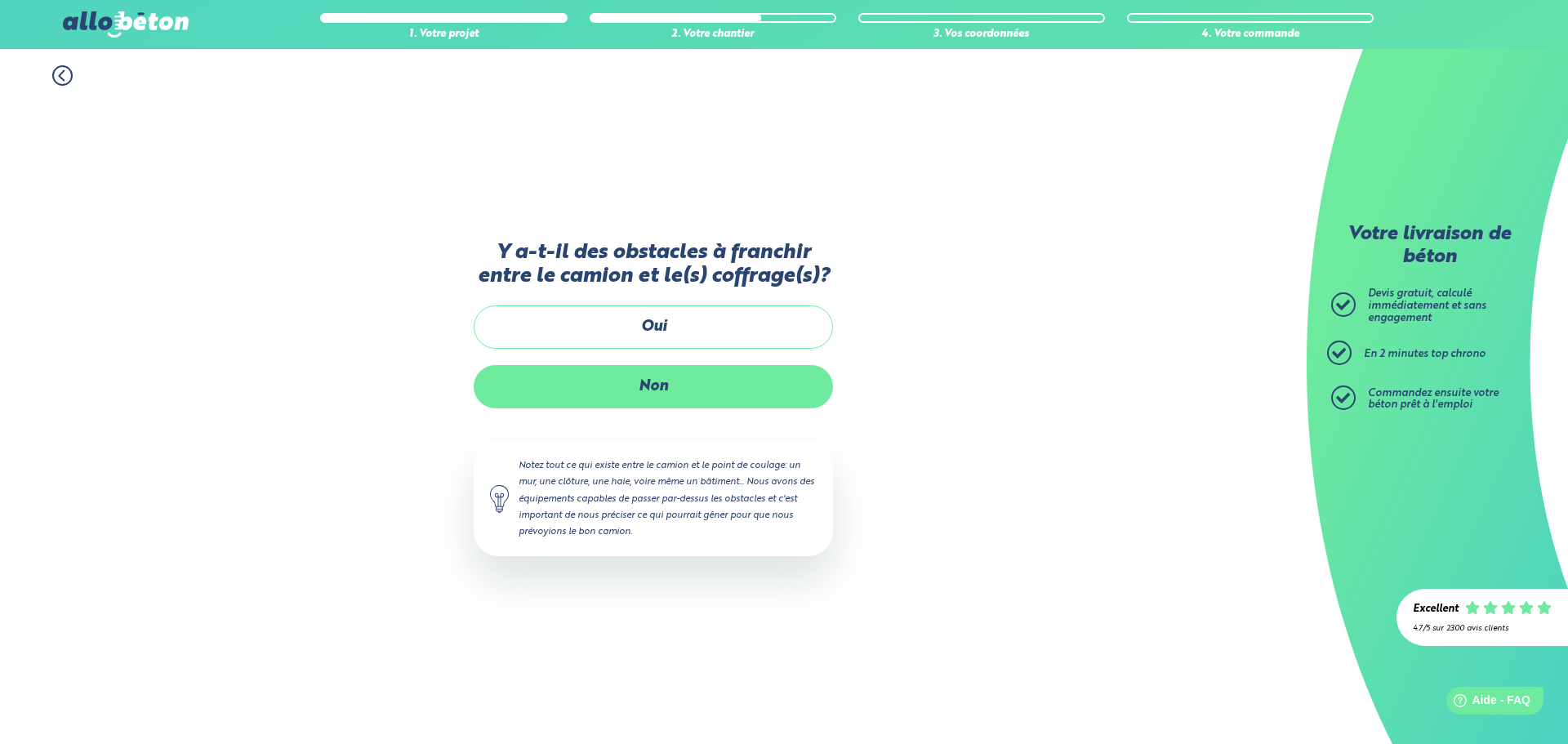
click at [732, 382] on label "Non" at bounding box center [653, 386] width 359 height 43
click at [0, 0] on input "Non" at bounding box center [0, 0] width 0 height 0
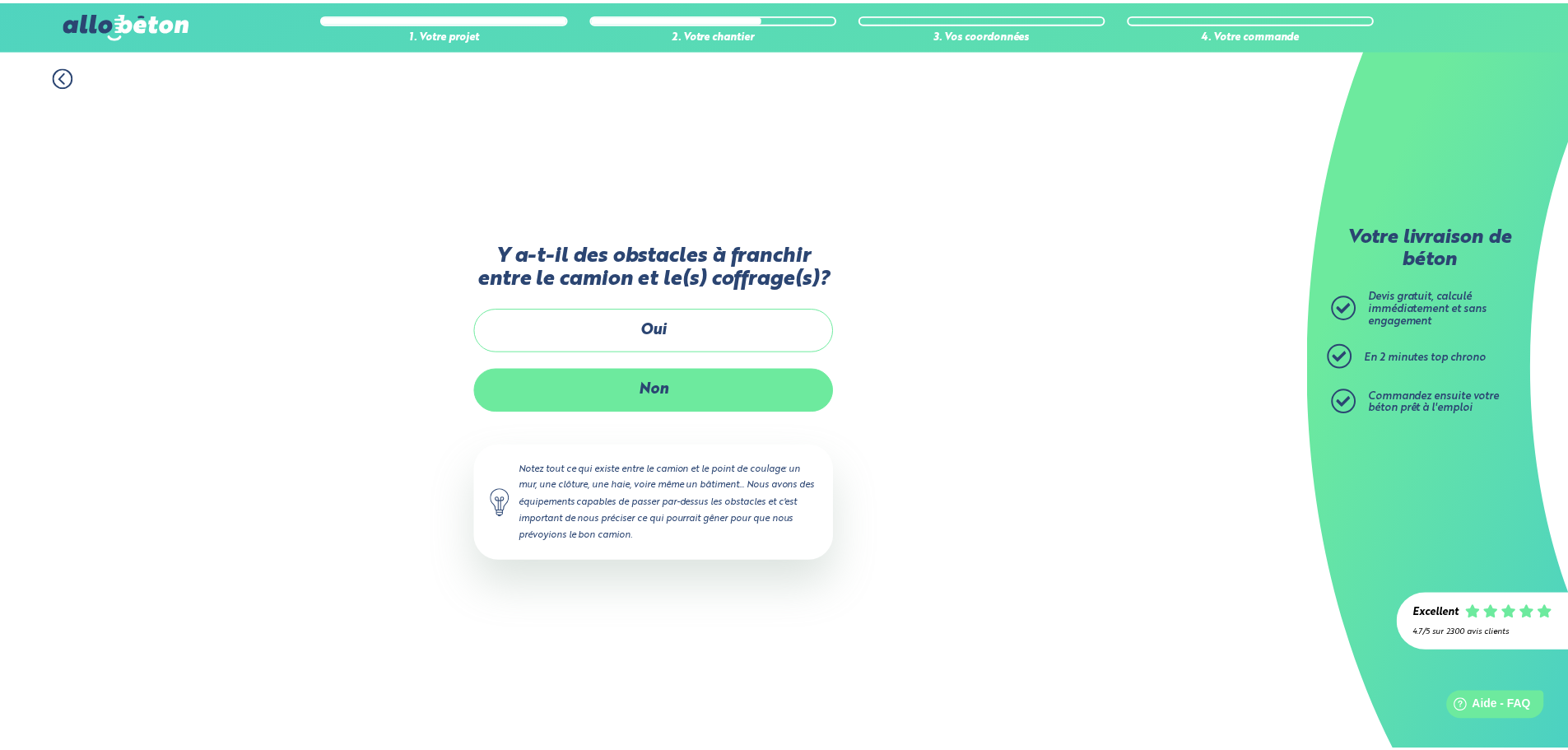
scroll to position [79, 0]
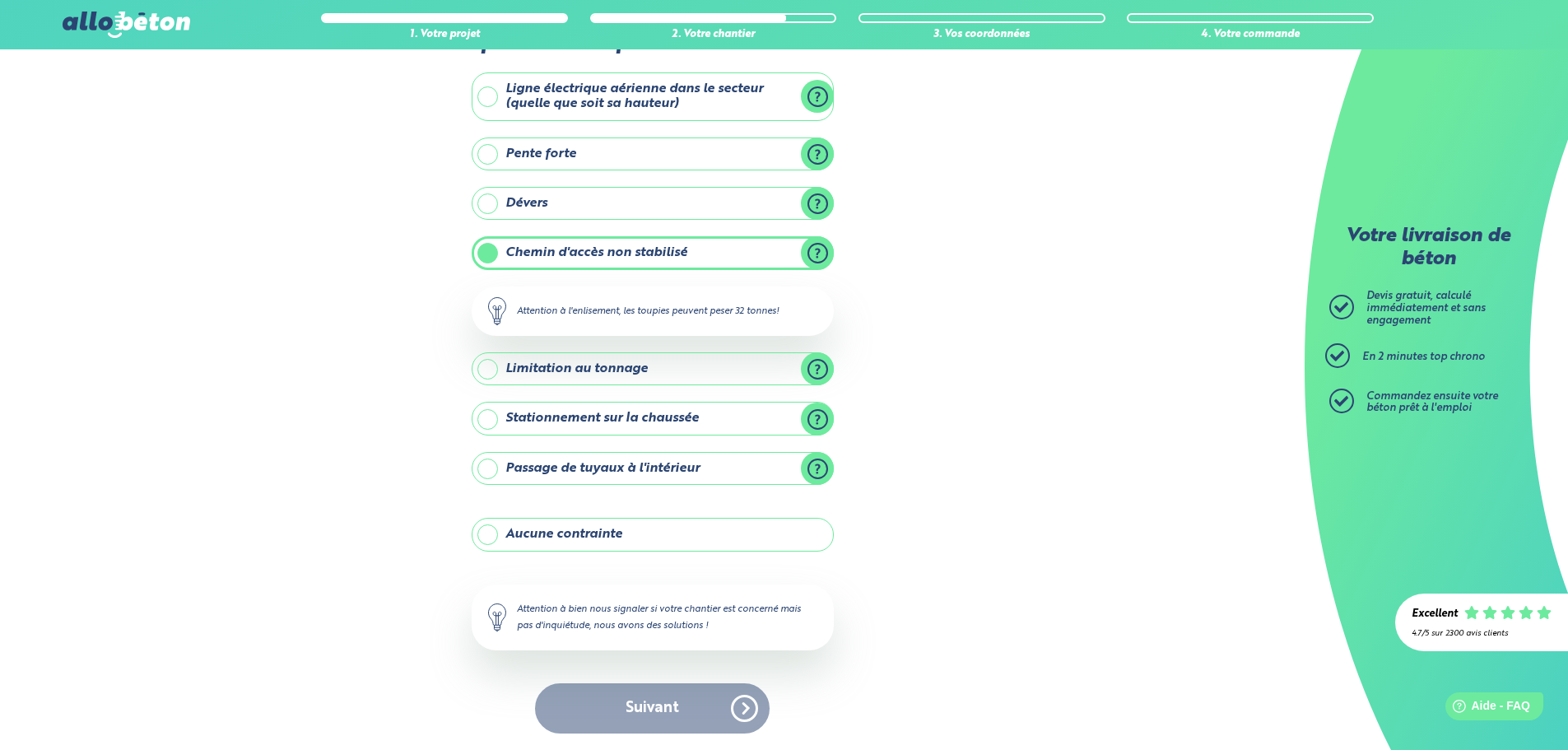
click at [544, 241] on label "Chemin d'accès non stabilisé" at bounding box center [652, 252] width 362 height 33
click at [0, 0] on input "Chemin d'accès non stabilisé" at bounding box center [0, 0] width 0 height 0
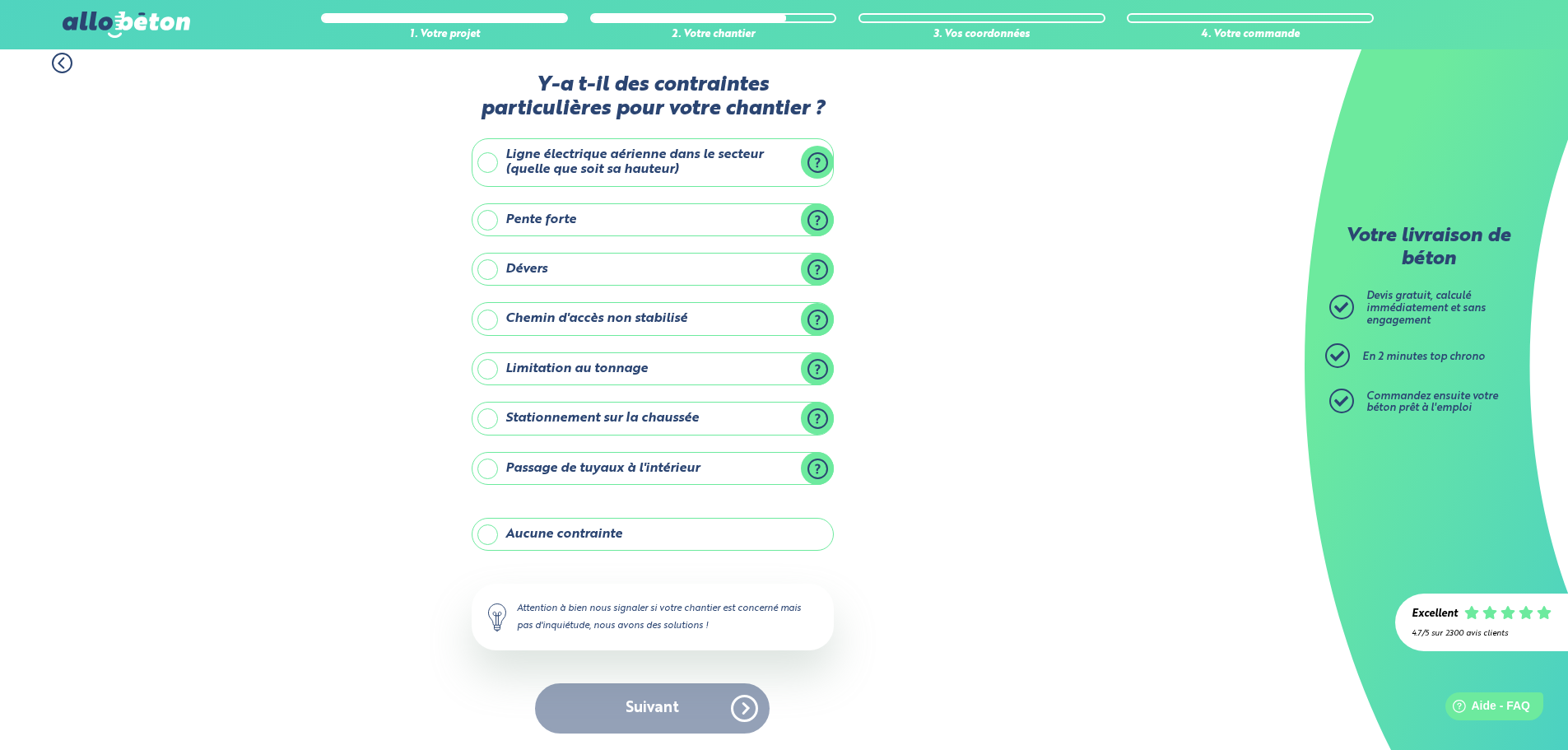
scroll to position [13, 0]
click at [567, 328] on label "Chemin d'accès non stabilisé" at bounding box center [652, 318] width 362 height 33
click at [0, 0] on input "Chemin d'accès non stabilisé" at bounding box center [0, 0] width 0 height 0
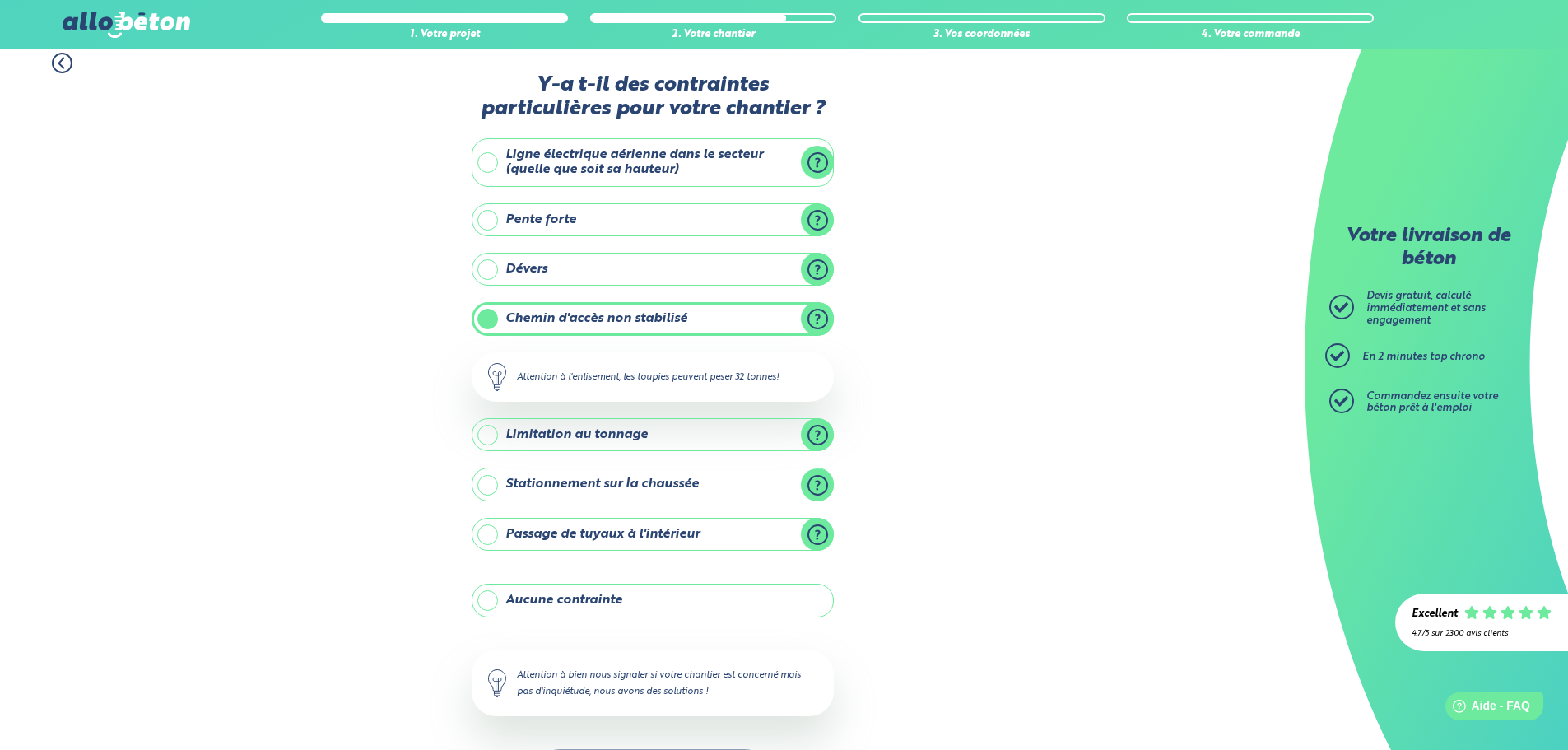
scroll to position [79, 0]
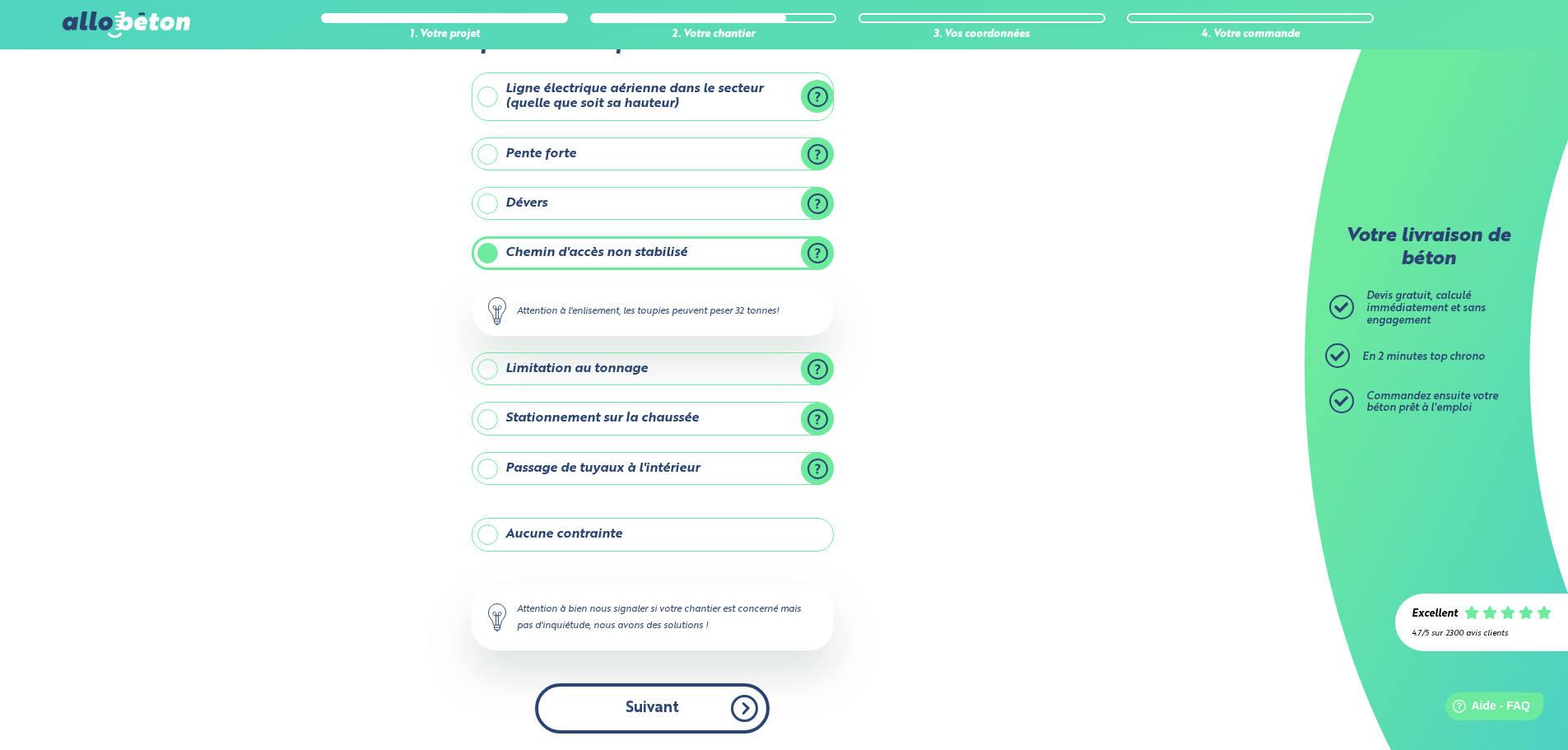
click at [676, 685] on button "Suivant" at bounding box center [652, 708] width 234 height 50
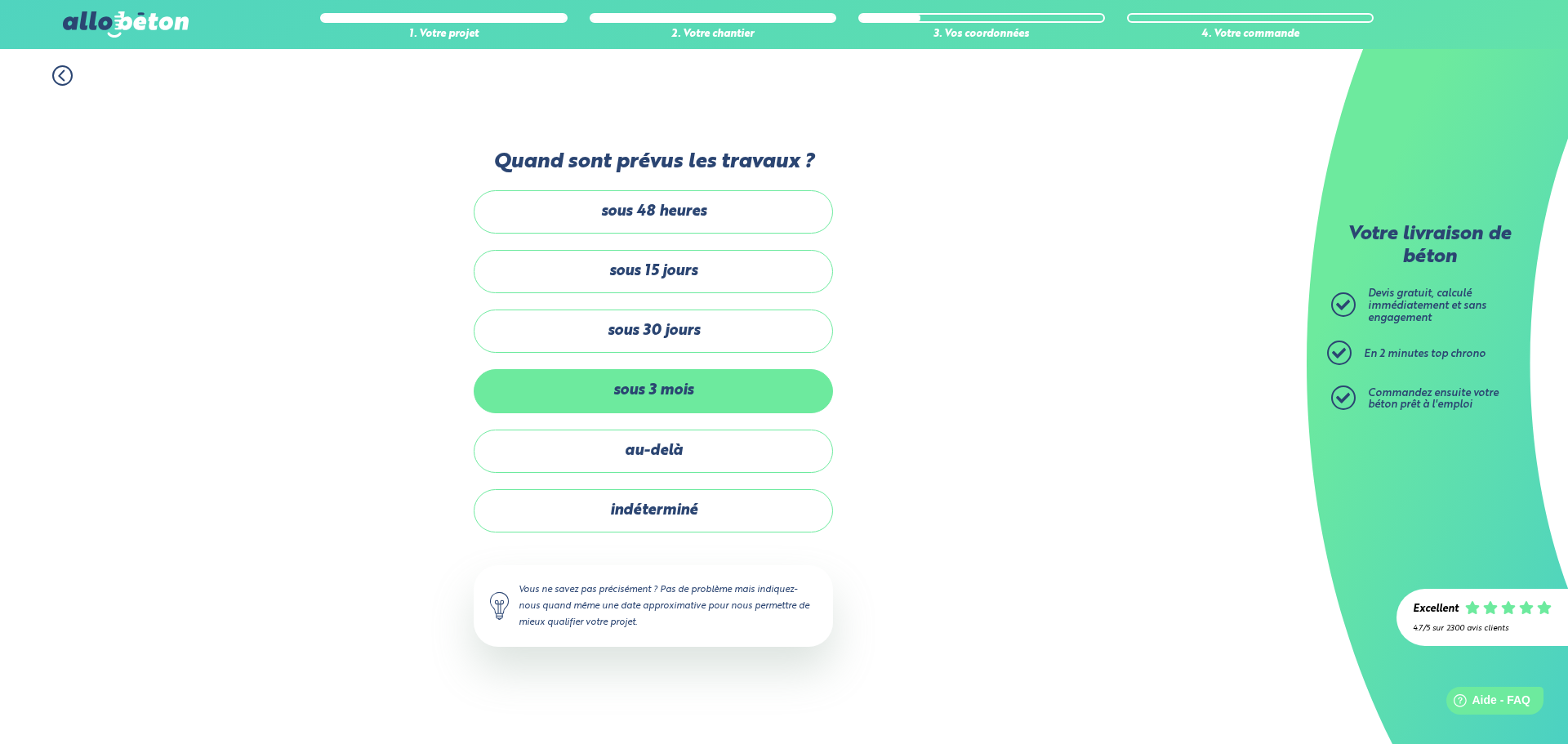
click at [704, 396] on label "sous 3 mois" at bounding box center [653, 390] width 359 height 43
click at [0, 0] on input "sous 3 mois" at bounding box center [0, 0] width 0 height 0
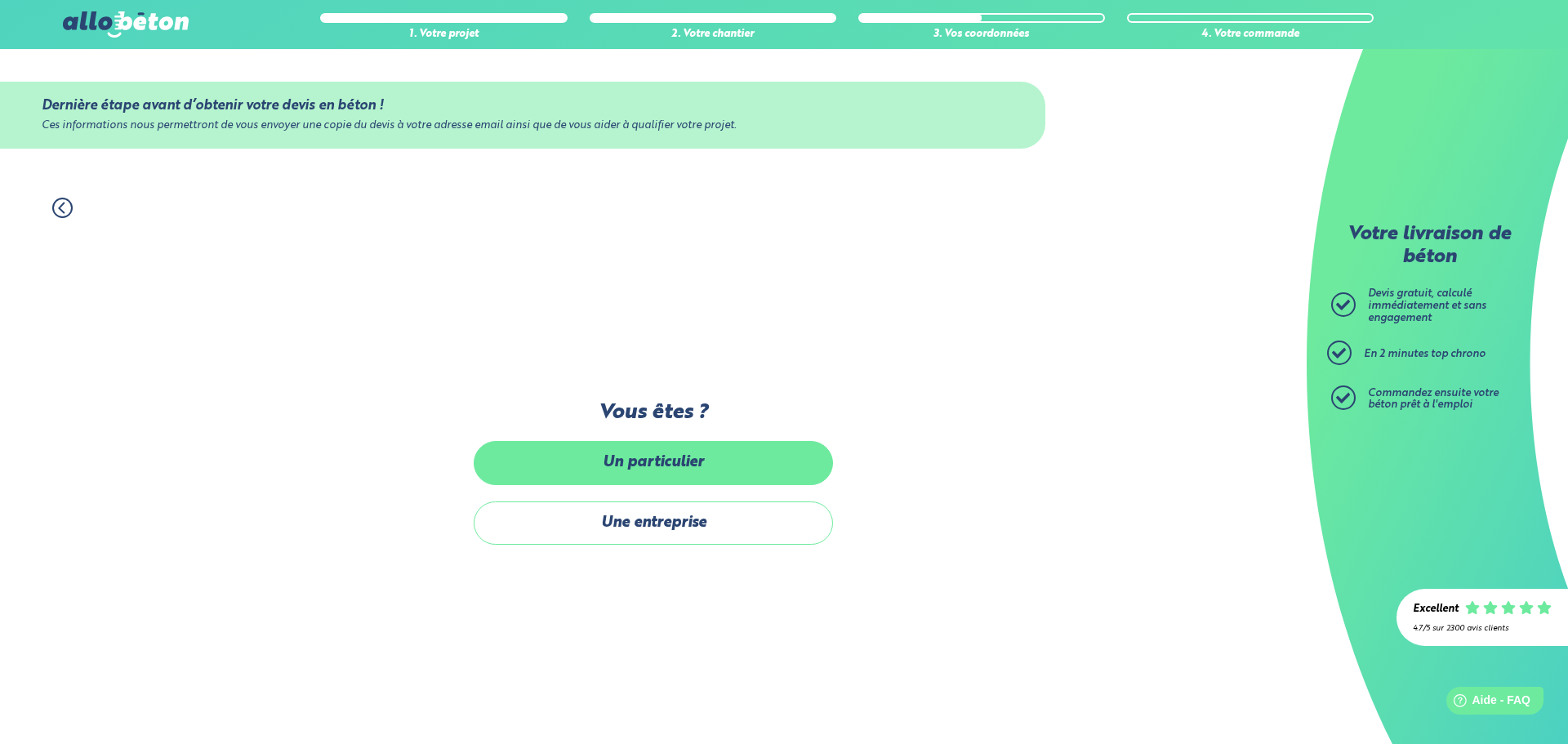
click at [707, 454] on label "Un particulier" at bounding box center [653, 462] width 359 height 43
click at [0, 0] on input "Un particulier" at bounding box center [0, 0] width 0 height 0
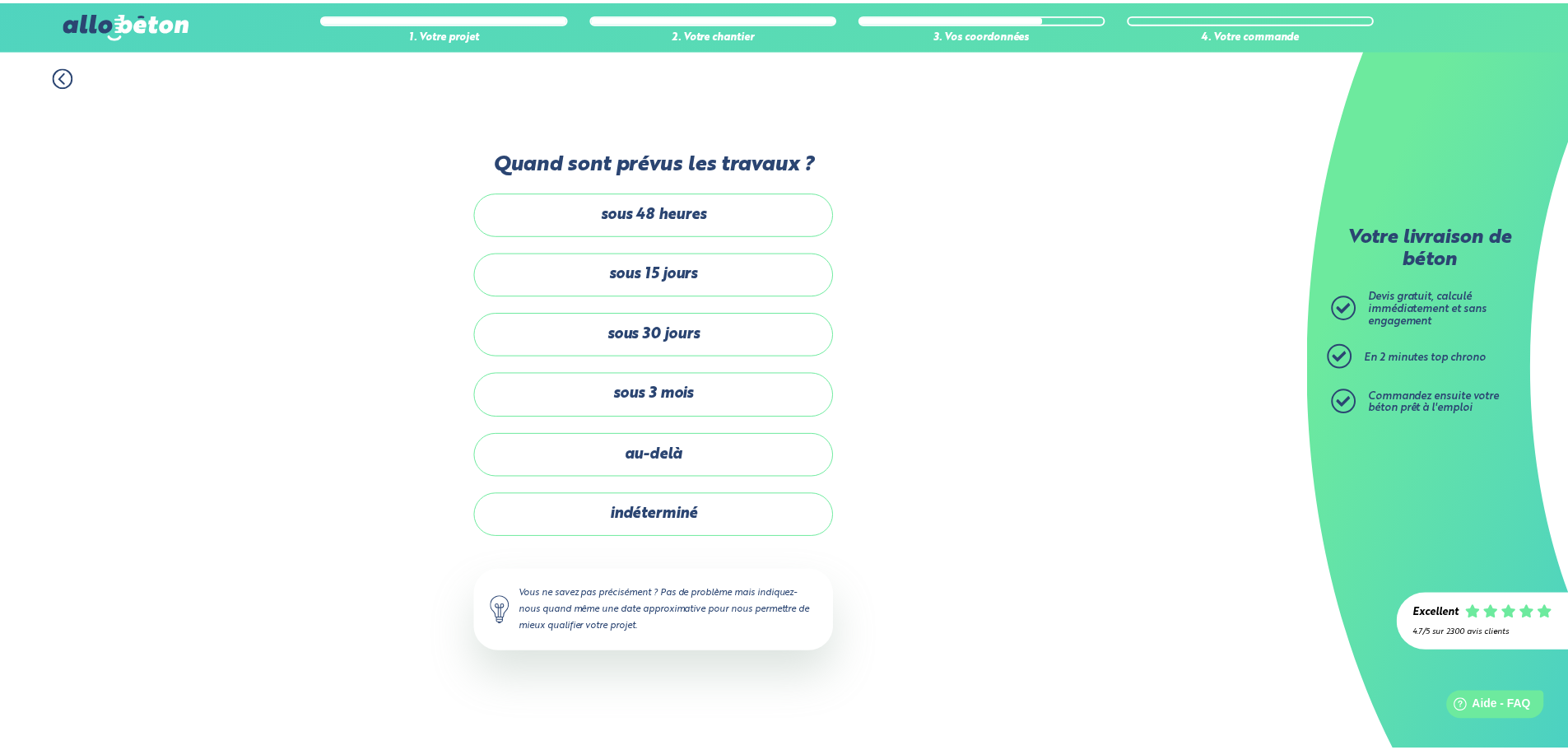
scroll to position [79, 0]
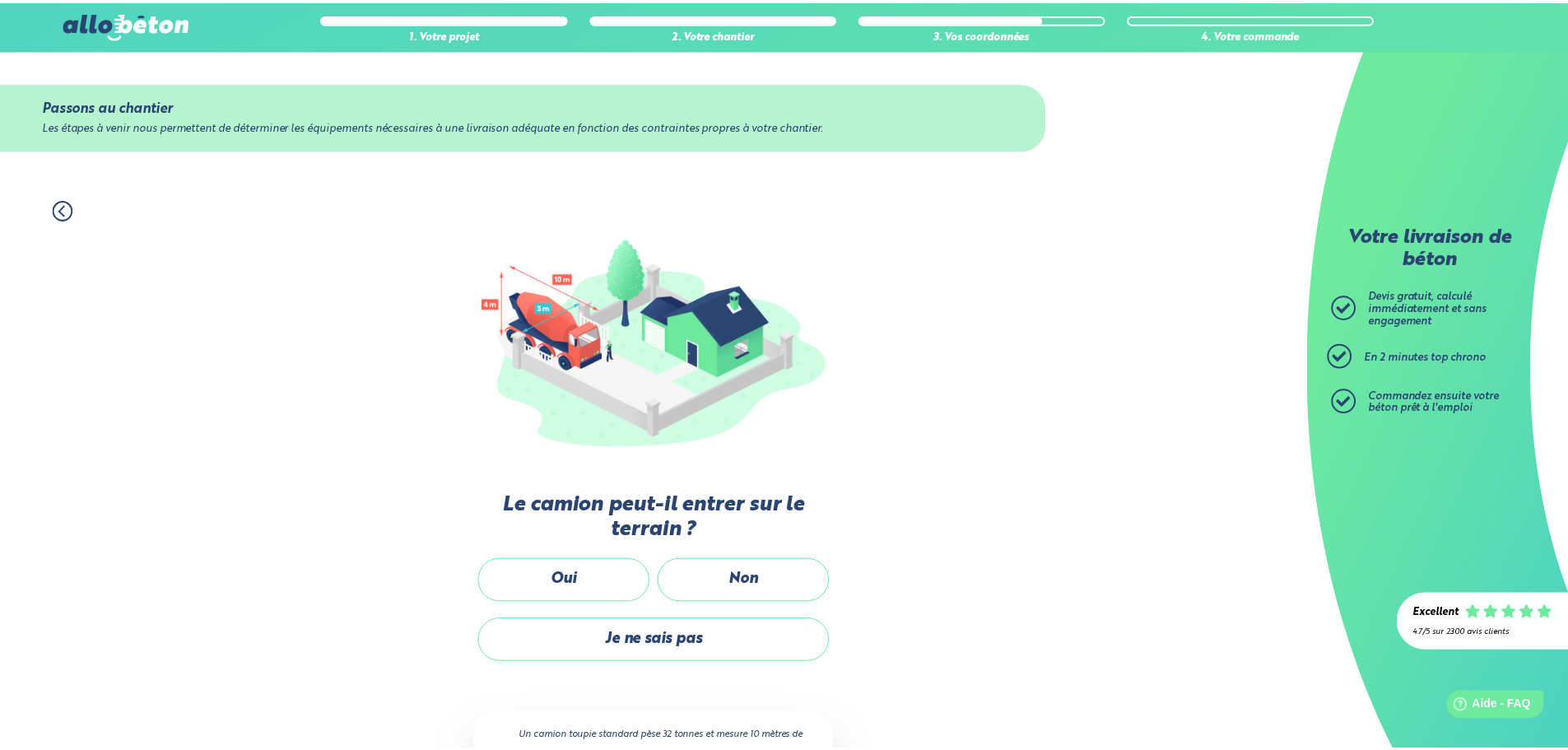
scroll to position [110, 0]
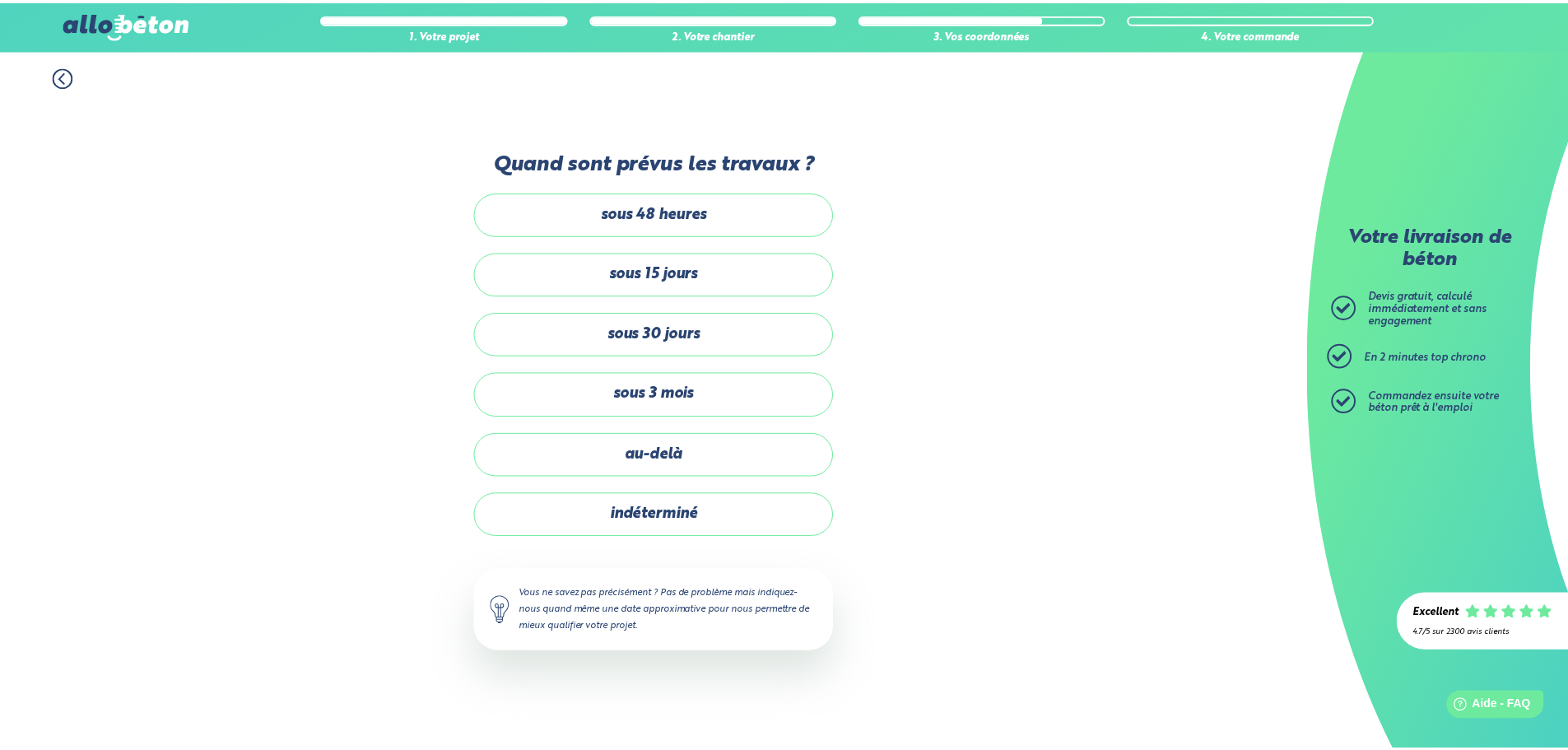
scroll to position [79, 0]
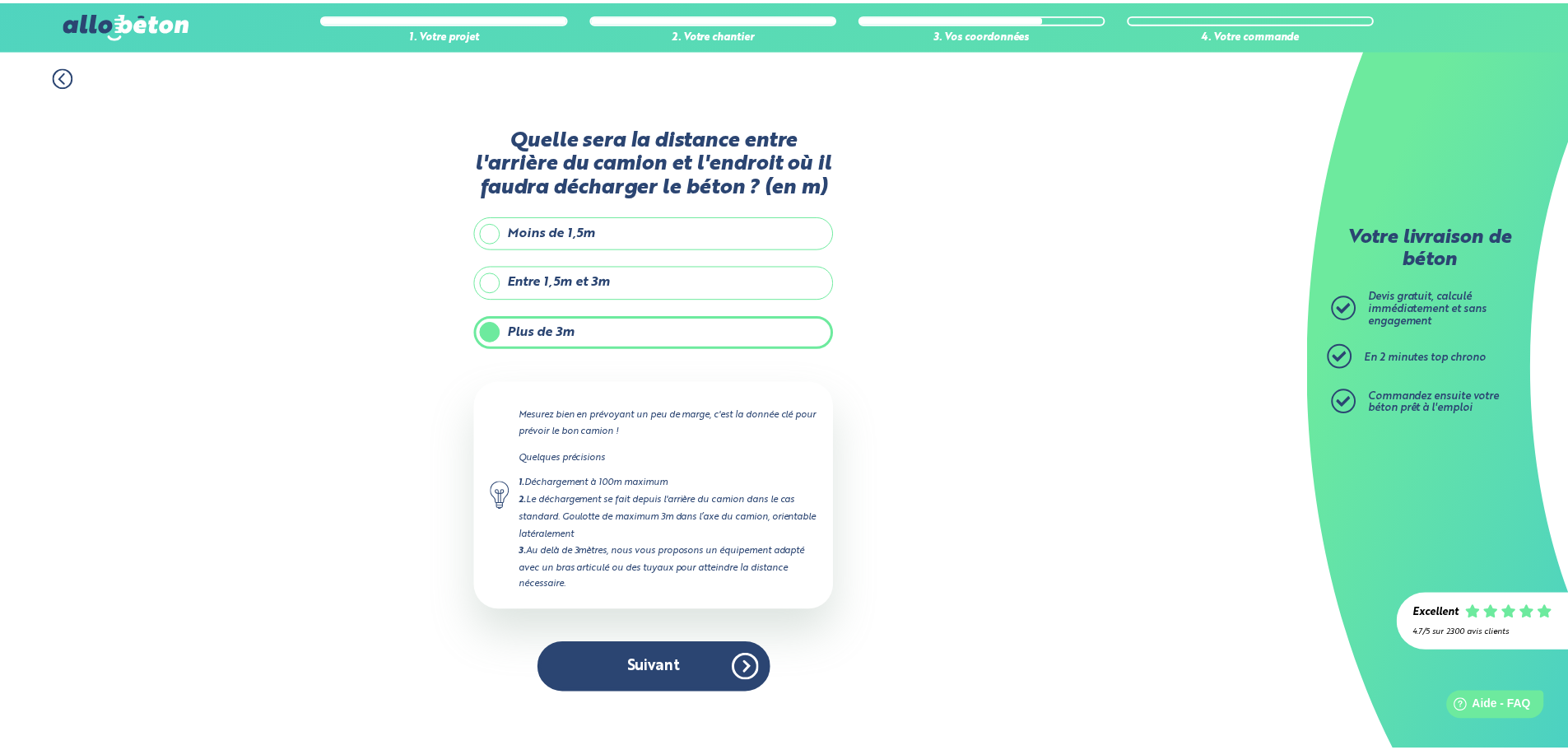
scroll to position [110, 0]
